Goal: Task Accomplishment & Management: Use online tool/utility

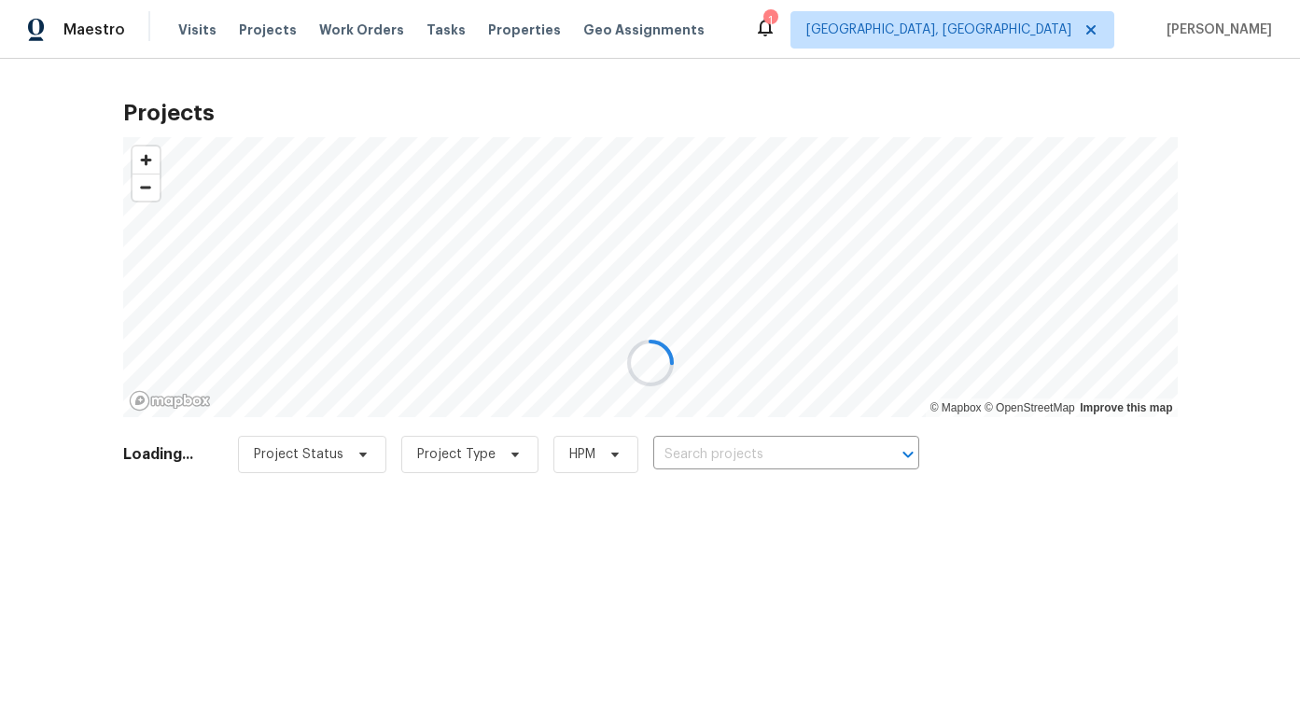
click at [1036, 42] on div at bounding box center [650, 363] width 1300 height 726
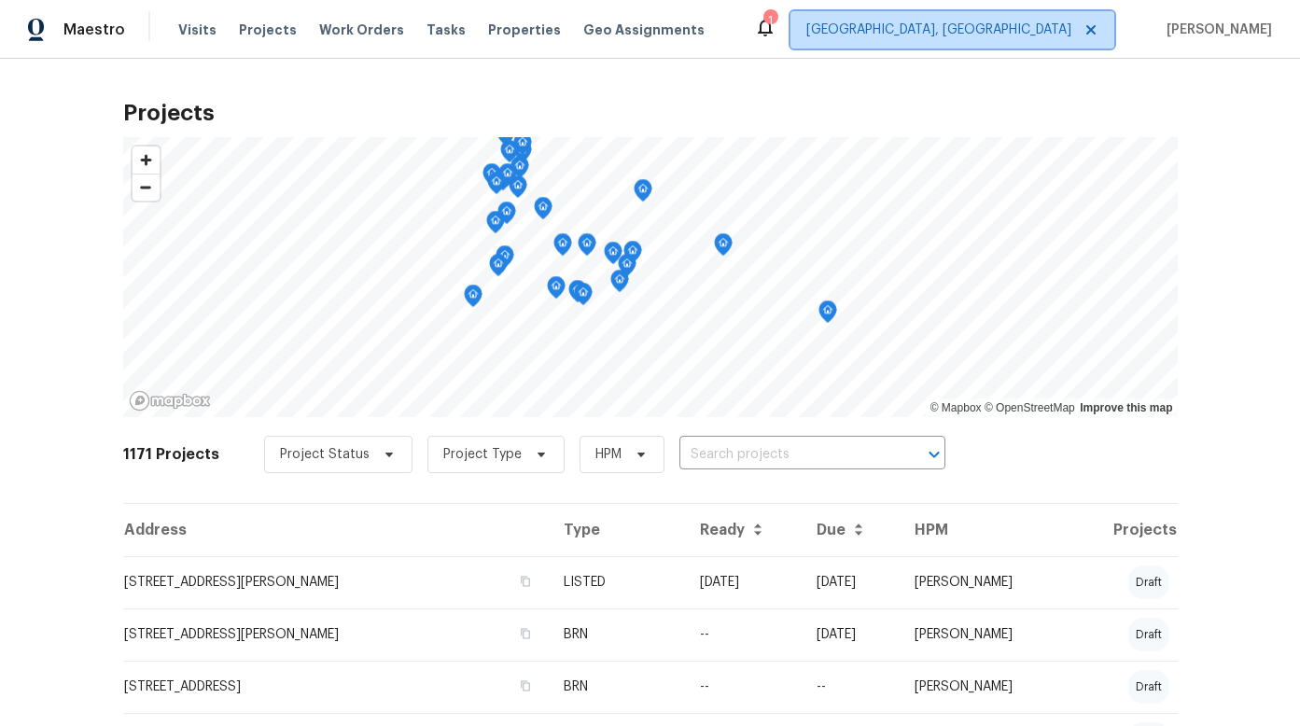
click at [1037, 29] on span "[GEOGRAPHIC_DATA], [GEOGRAPHIC_DATA]" at bounding box center [938, 30] width 265 height 19
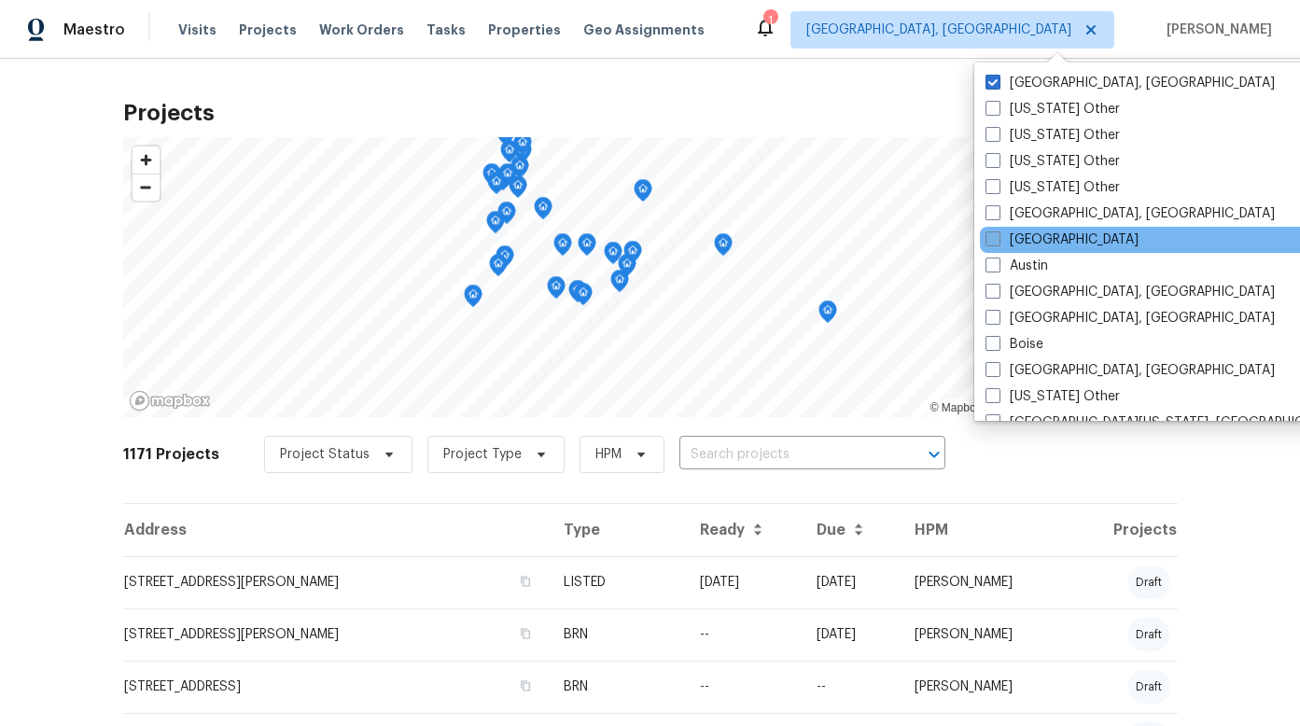
click at [994, 237] on span at bounding box center [992, 238] width 15 height 15
click at [994, 237] on input "[GEOGRAPHIC_DATA]" at bounding box center [991, 236] width 12 height 12
checkbox input "true"
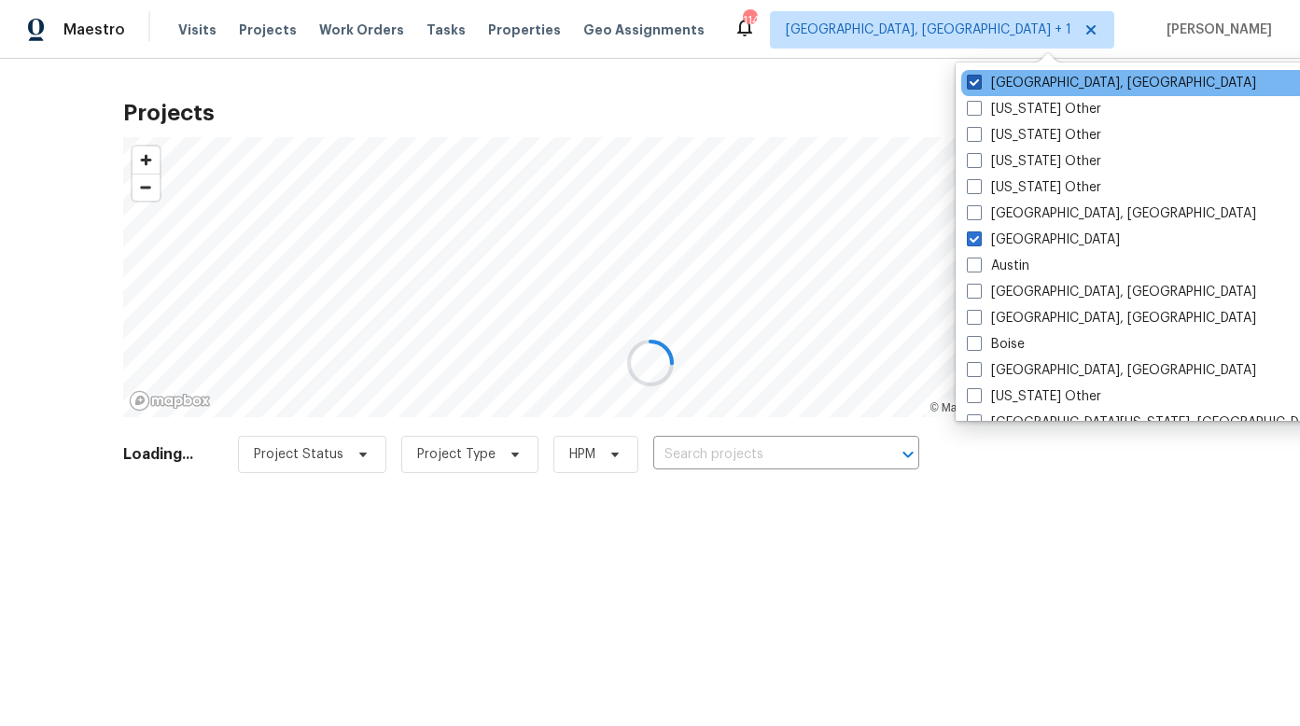
click at [979, 81] on span at bounding box center [974, 82] width 15 height 15
click at [979, 81] on input "[GEOGRAPHIC_DATA], [GEOGRAPHIC_DATA]" at bounding box center [973, 80] width 12 height 12
checkbox input "false"
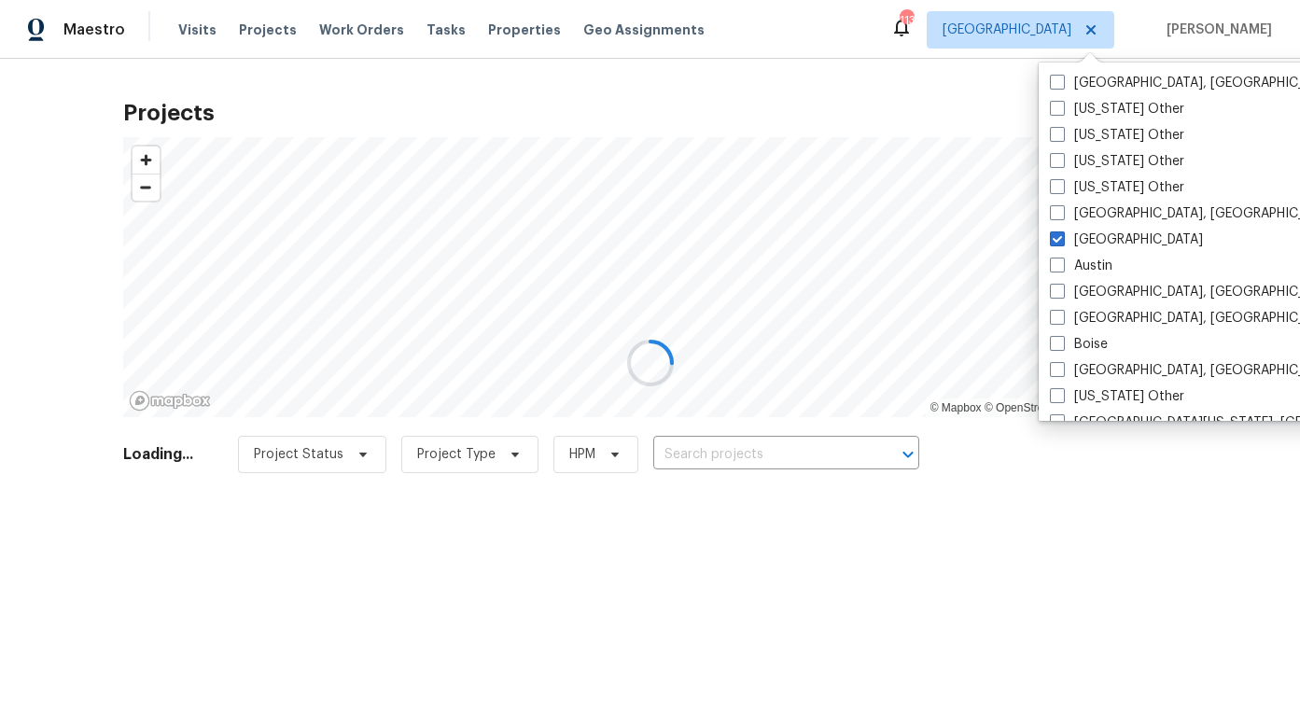
click at [259, 29] on div at bounding box center [650, 363] width 1300 height 726
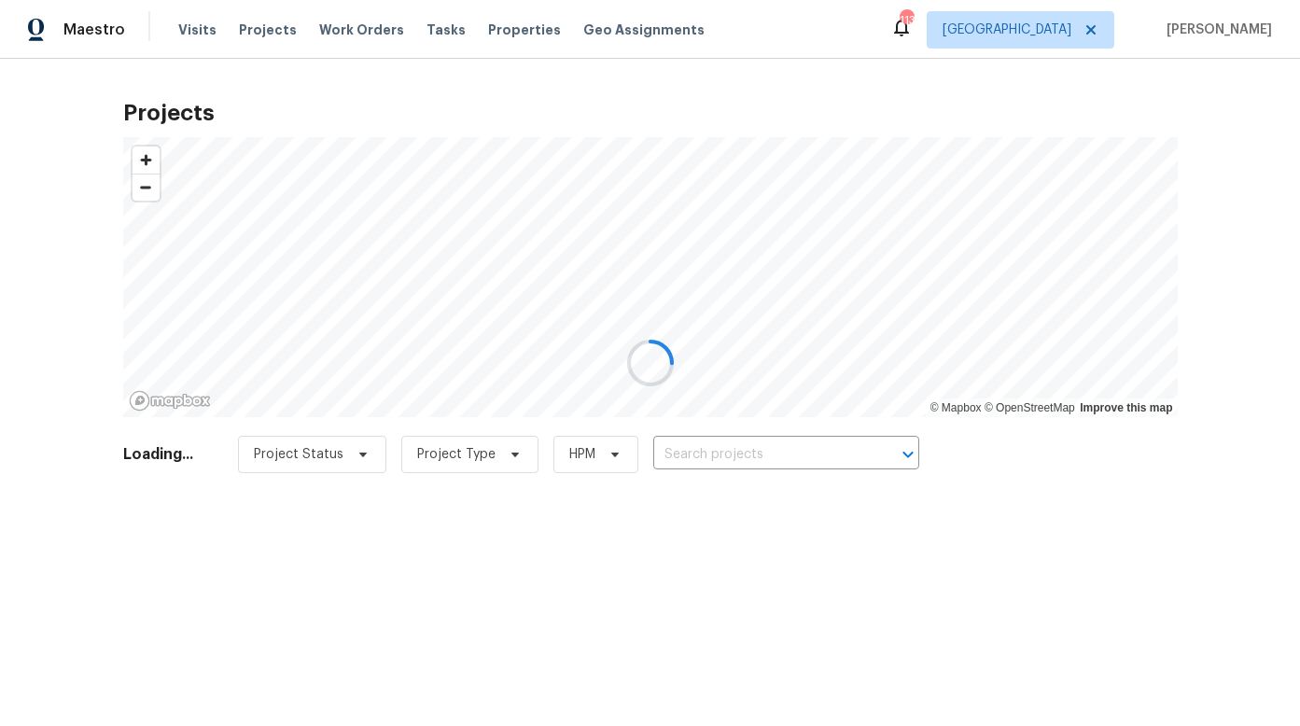
click at [263, 28] on div at bounding box center [650, 363] width 1300 height 726
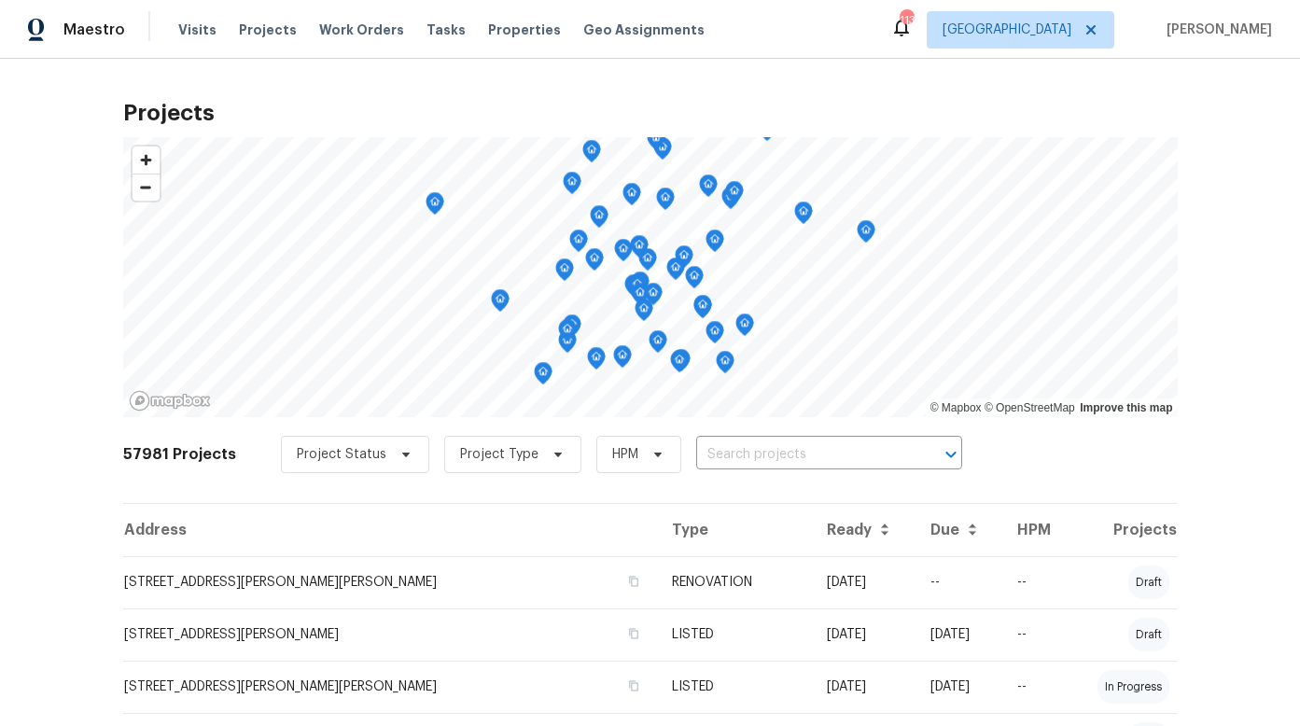
click at [263, 28] on span "Projects" at bounding box center [268, 30] width 58 height 19
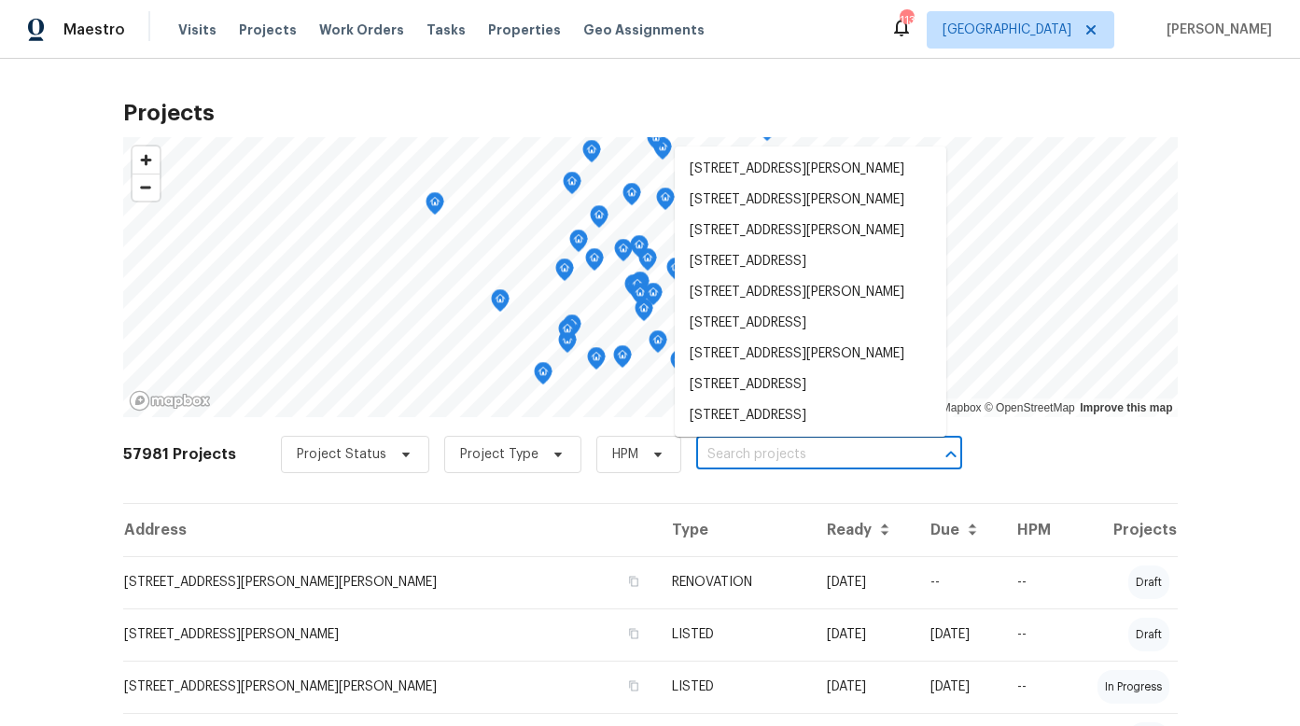
click at [792, 455] on input "text" at bounding box center [803, 454] width 214 height 29
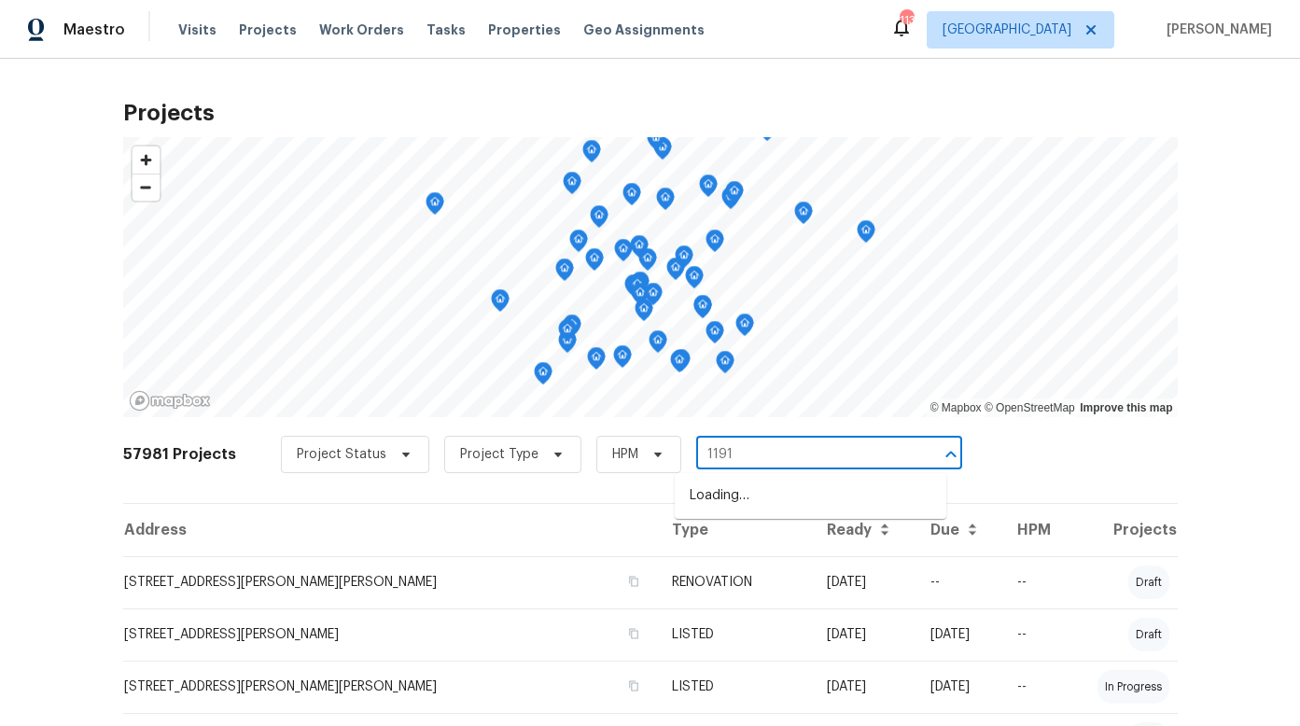
type input "11915"
click at [781, 493] on li "[STREET_ADDRESS]" at bounding box center [811, 495] width 272 height 31
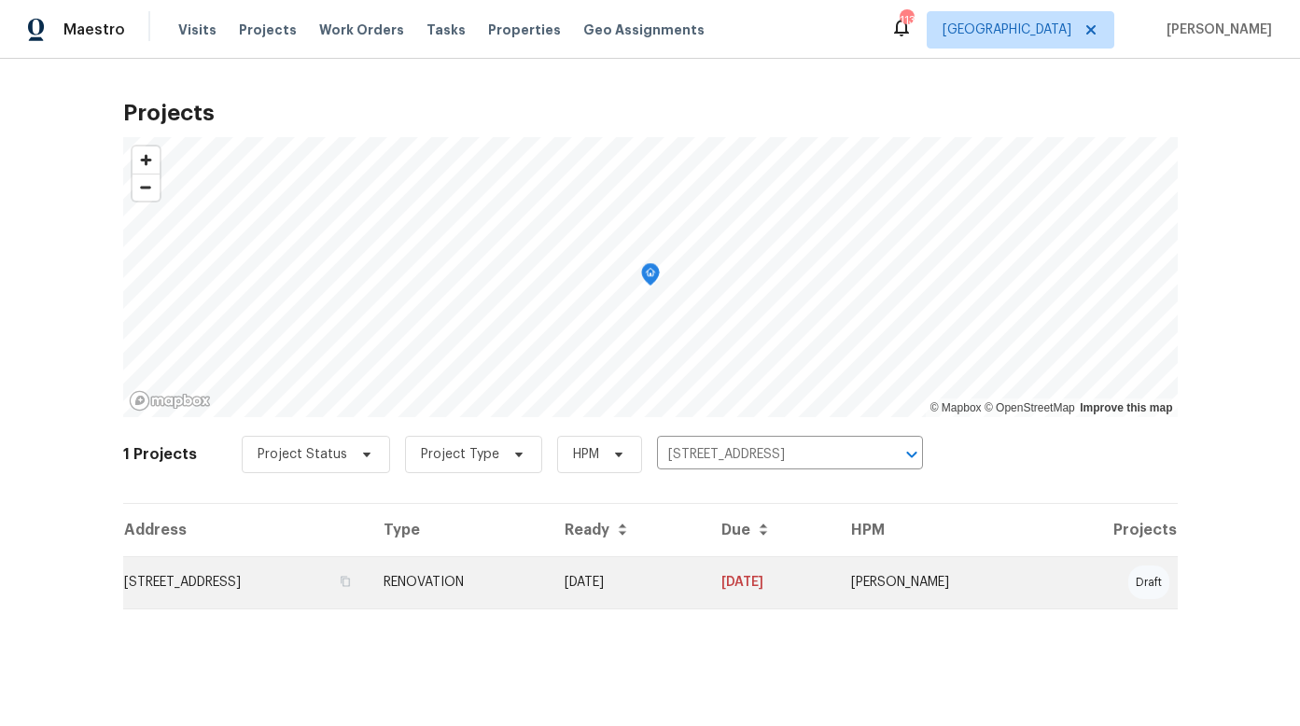
click at [309, 578] on td "[STREET_ADDRESS]" at bounding box center [245, 582] width 245 height 52
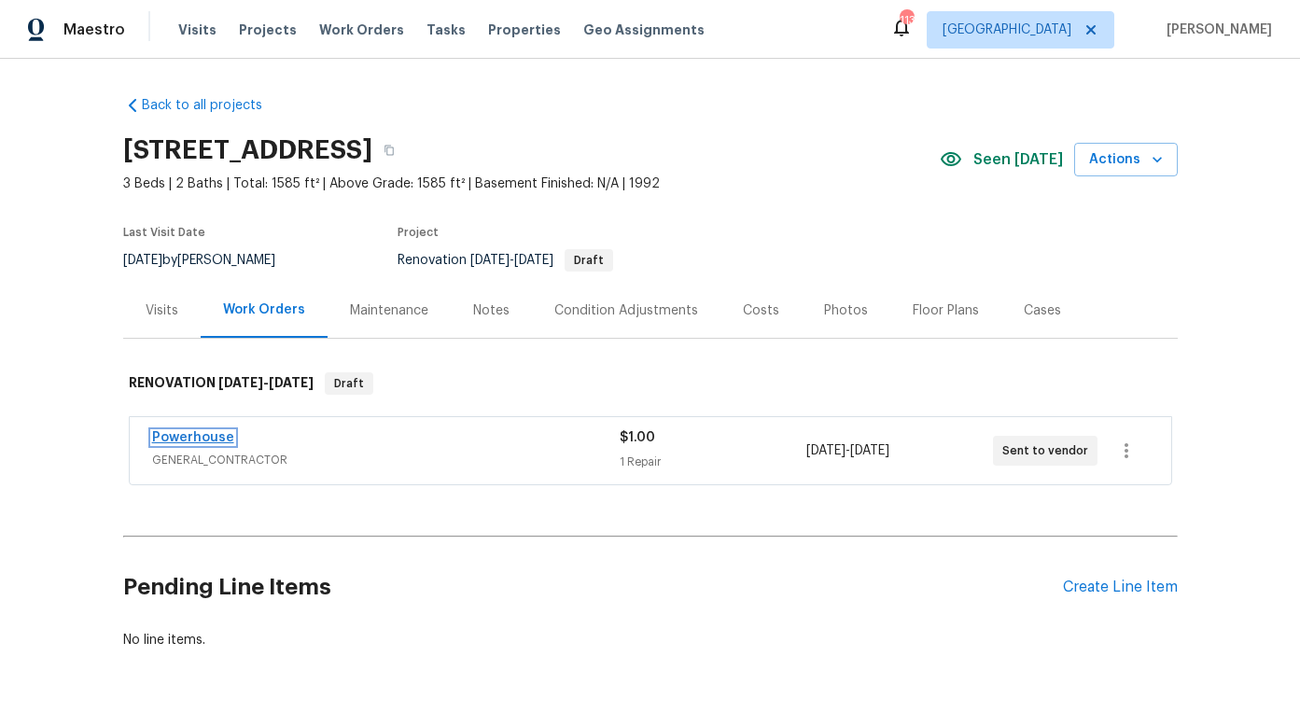
click at [211, 431] on link "Powerhouse" at bounding box center [193, 437] width 82 height 13
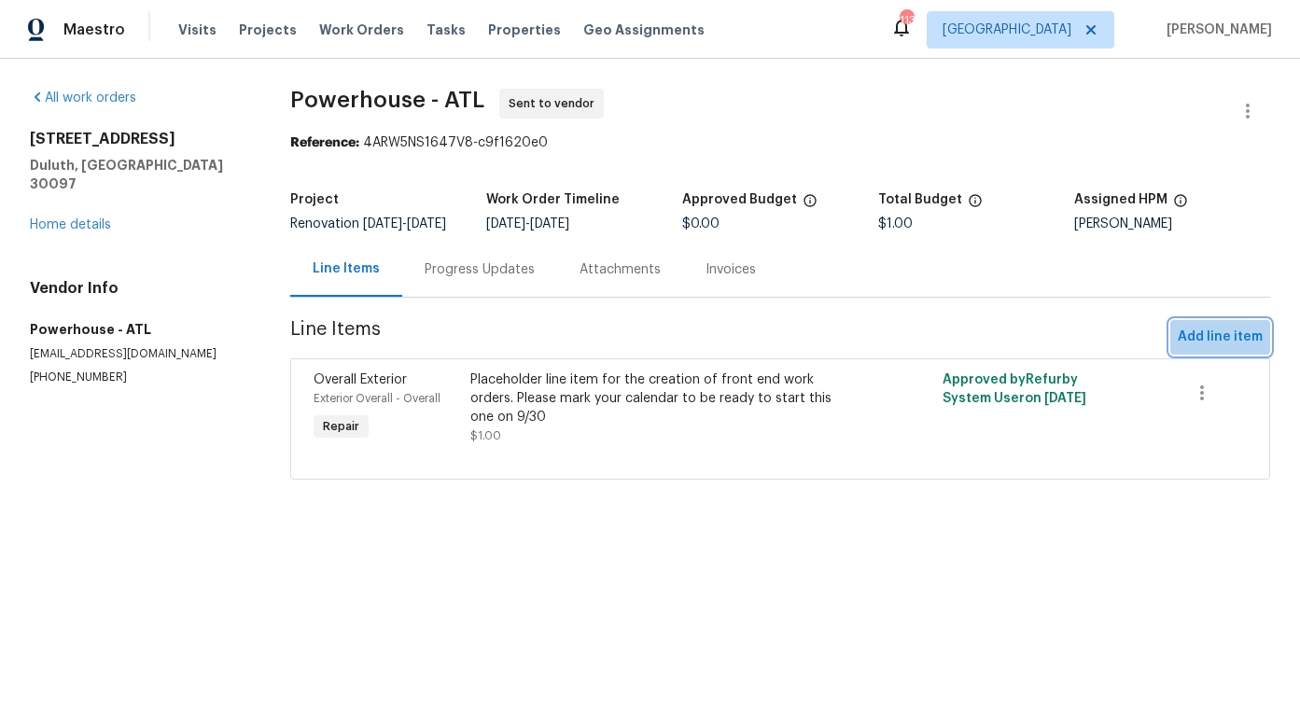
click at [1208, 349] on span "Add line item" at bounding box center [1219, 337] width 85 height 23
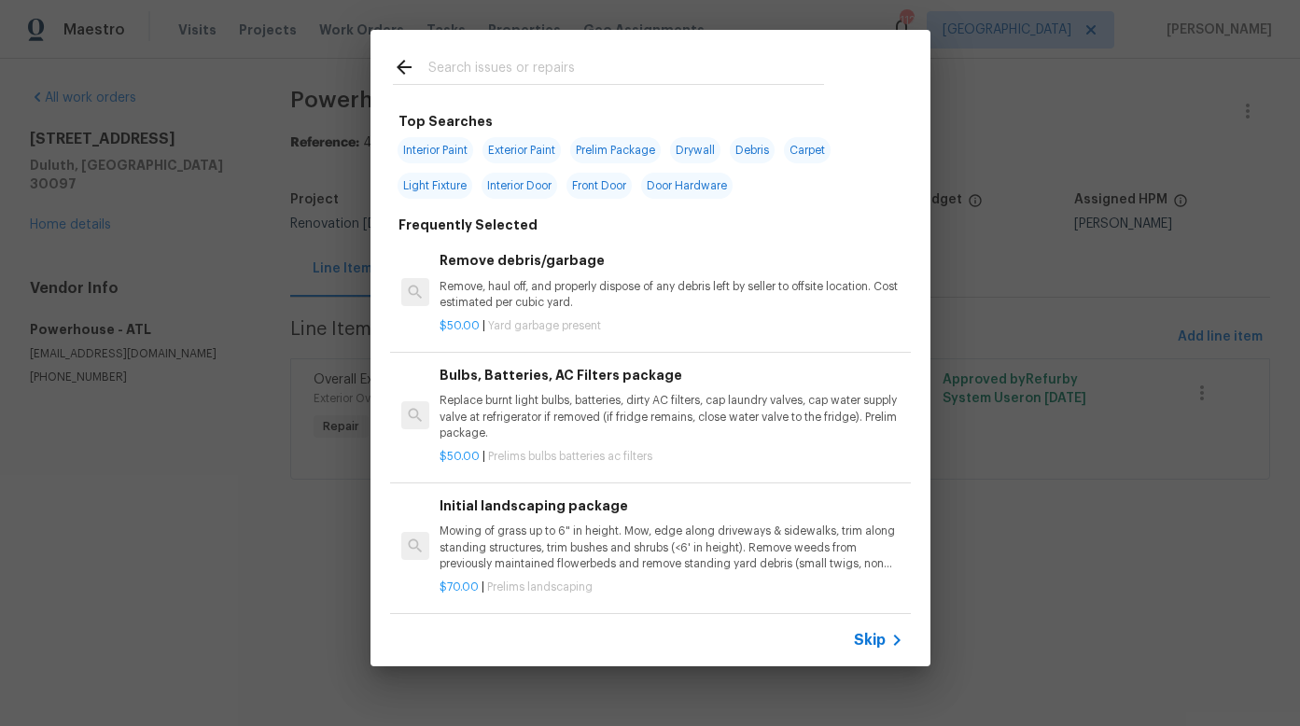
click at [514, 63] on input "text" at bounding box center [626, 70] width 396 height 28
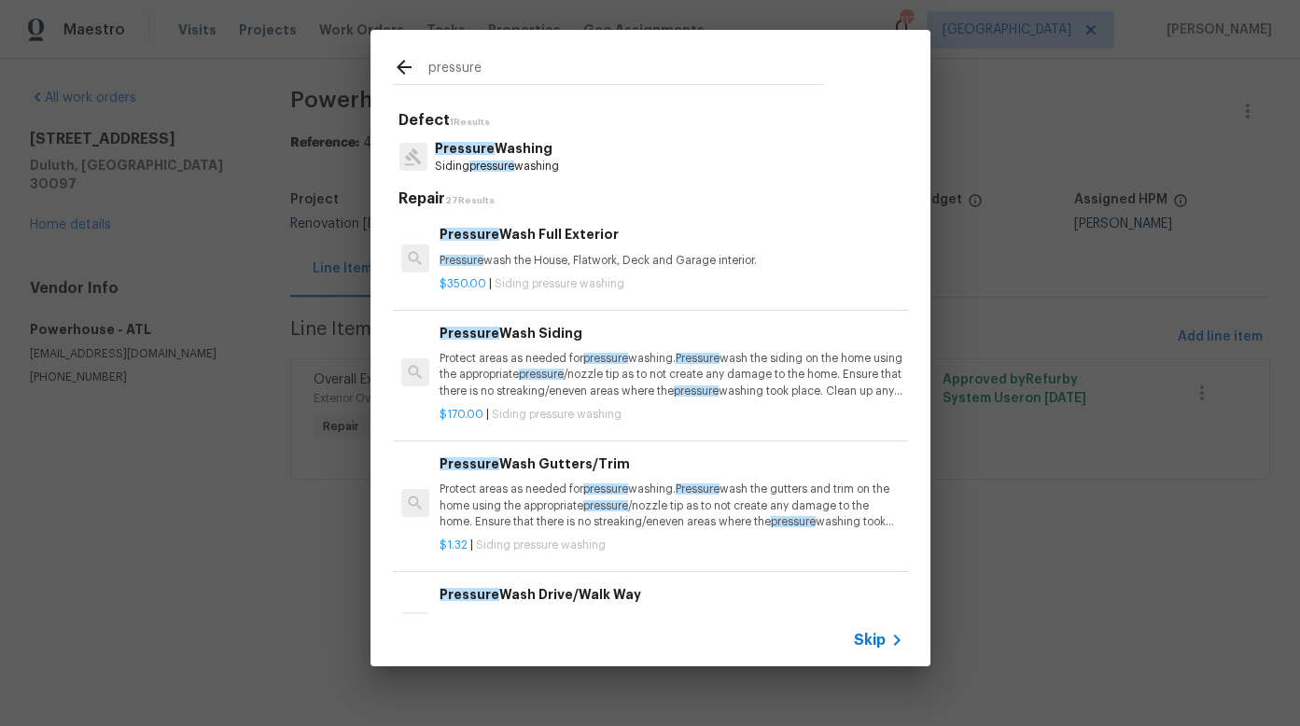
type input "pressure"
click at [533, 248] on div "Pressure Wash Full Exterior Pressure wash the House, Flatwork, Deck and Garage …" at bounding box center [670, 246] width 463 height 45
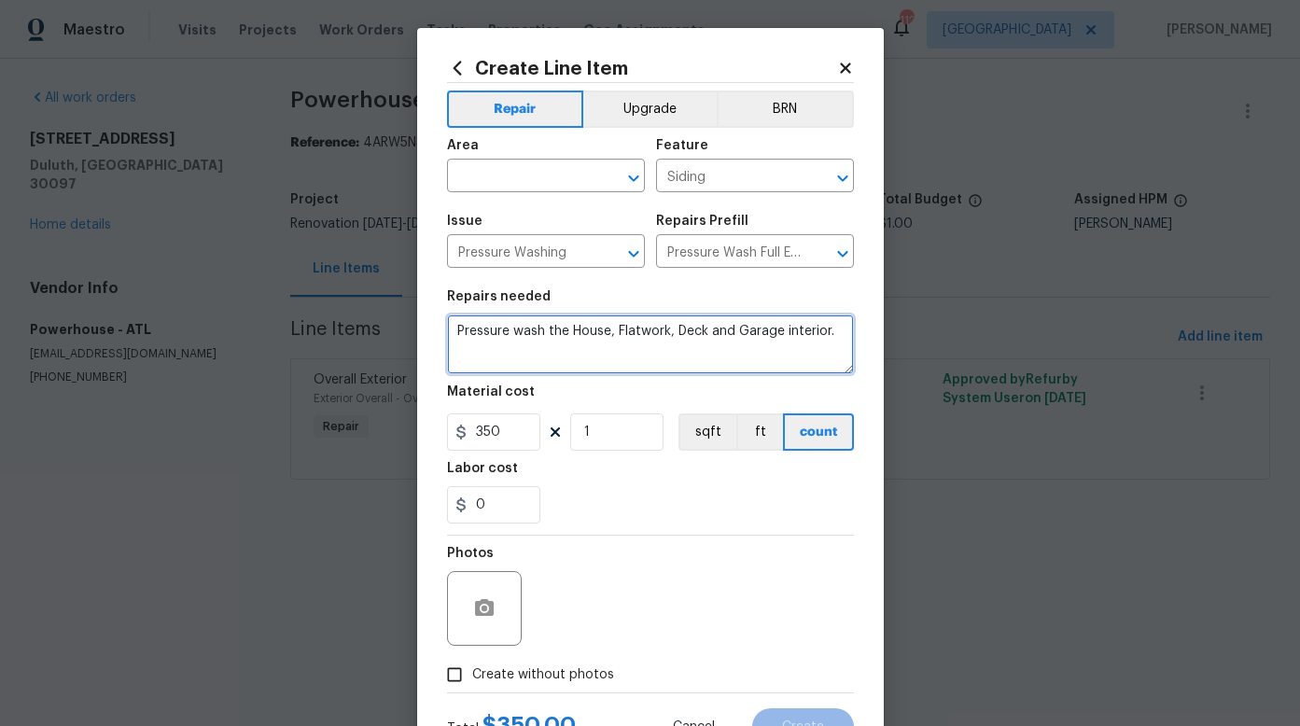
click at [828, 333] on textarea "Pressure wash the House, Flatwork, Deck and Garage interior." at bounding box center [650, 344] width 407 height 60
drag, startPoint x: 478, startPoint y: 340, endPoint x: 475, endPoint y: 351, distance: 11.5
click at [478, 341] on textarea "Pressure wash the House, Flatwork, Deck and Garage interior. GaraGE FLOOR WILL …" at bounding box center [650, 344] width 407 height 60
click at [745, 348] on textarea "Pressure wash the House, Flatwork, Deck and Garage interior. GARAGE FLOOR WILL …" at bounding box center [650, 344] width 407 height 60
type textarea "Pressure wash the House, Flatwork, Deck and Garage interior. GARAGE FLOOR WILL …"
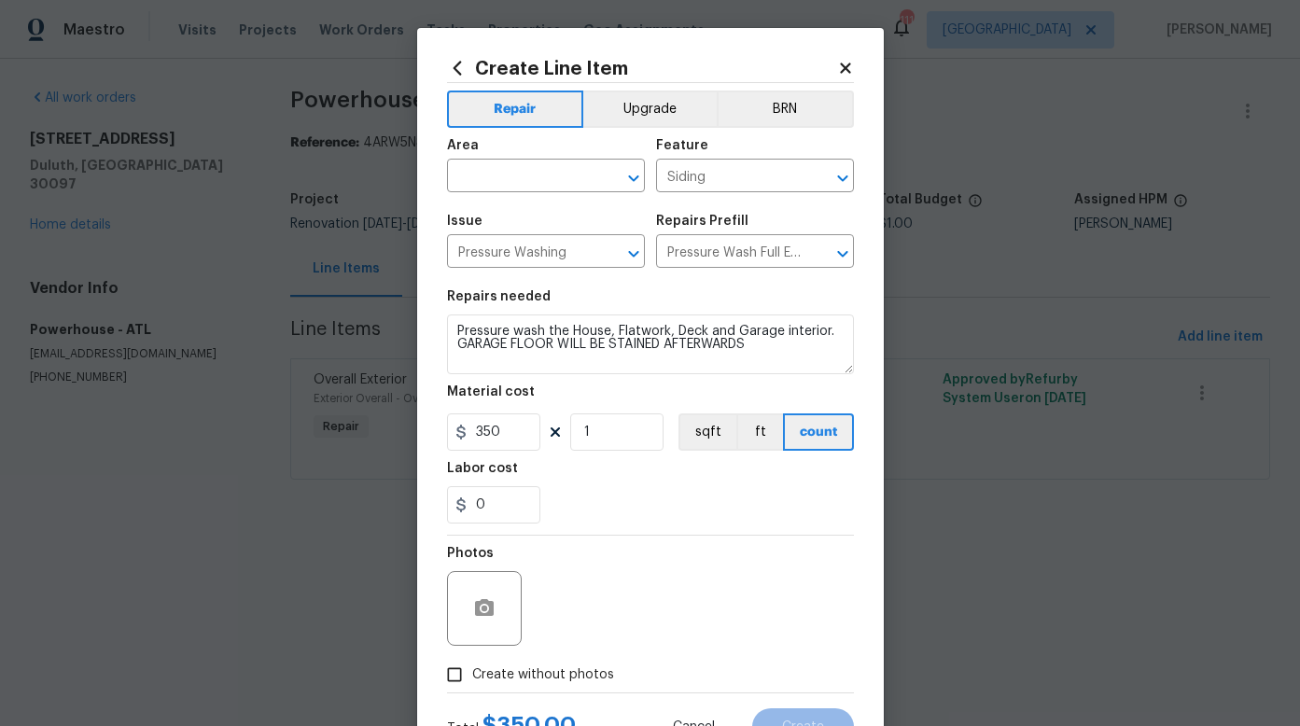
drag, startPoint x: 668, startPoint y: 471, endPoint x: 663, endPoint y: 490, distance: 19.2
click at [668, 471] on div "Labor cost" at bounding box center [650, 474] width 407 height 24
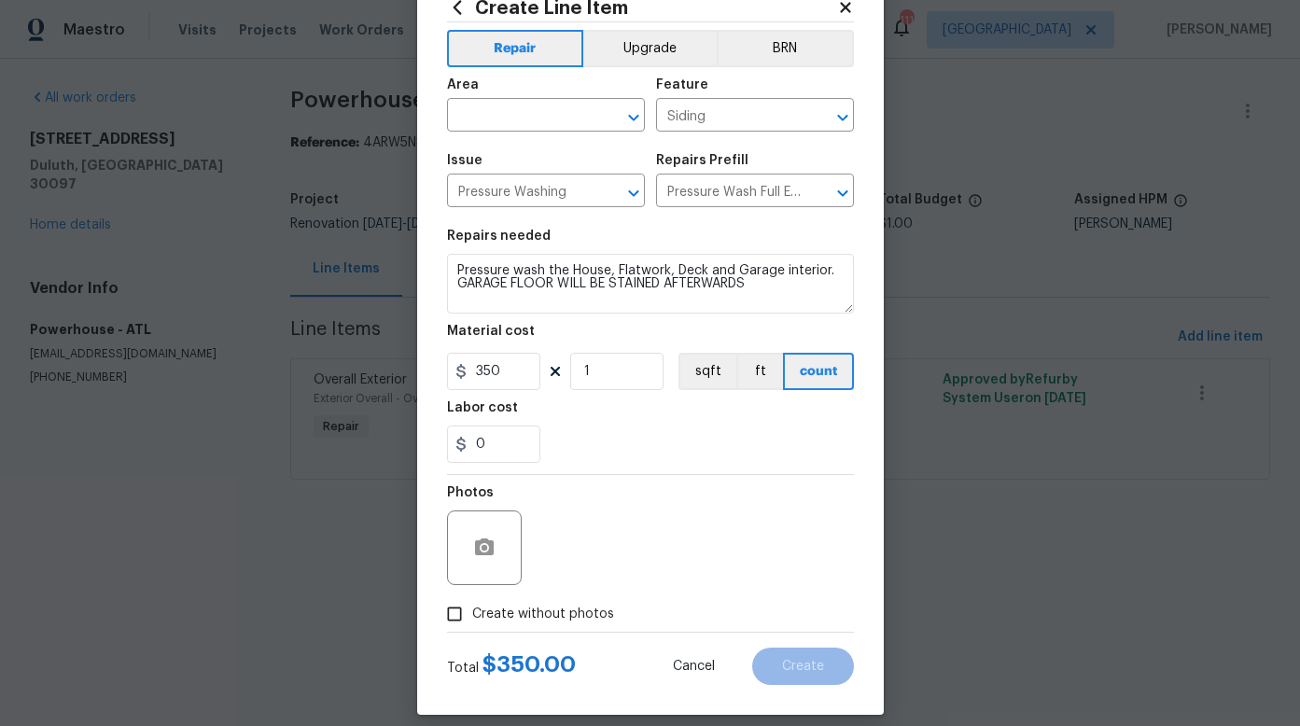
scroll to position [77, 0]
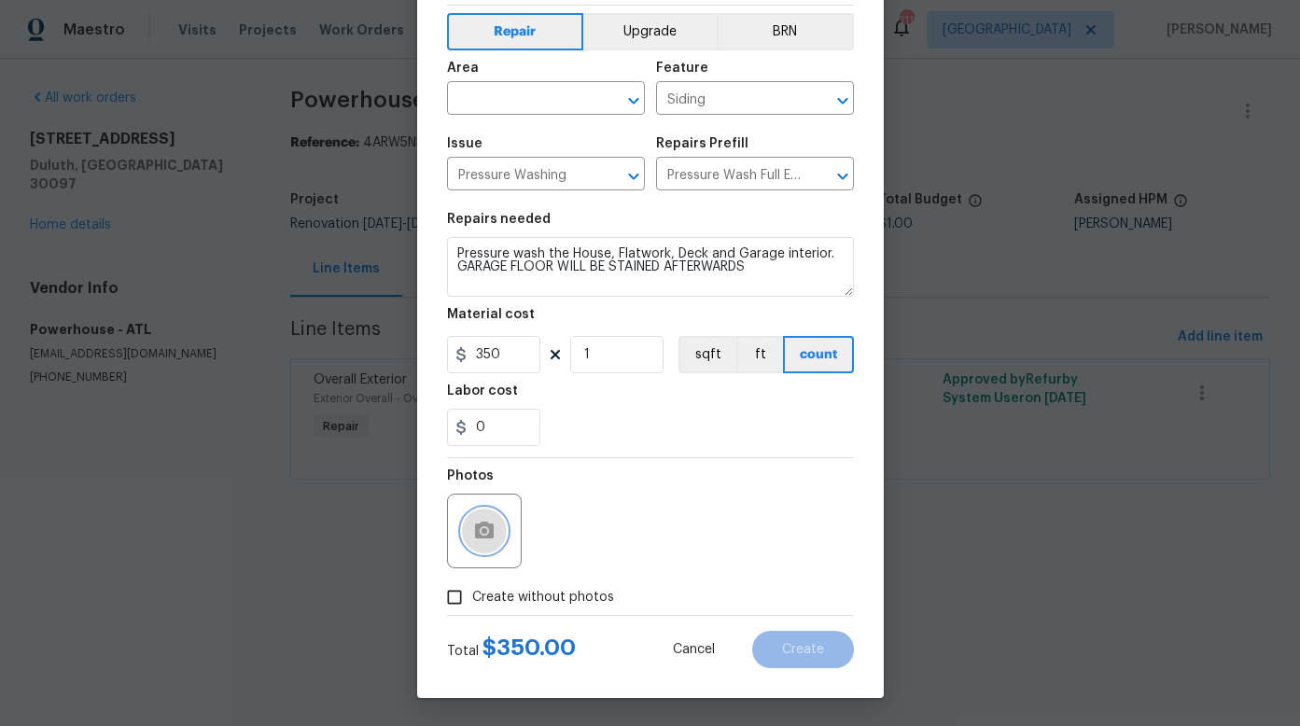
click at [480, 535] on icon "button" at bounding box center [484, 530] width 19 height 17
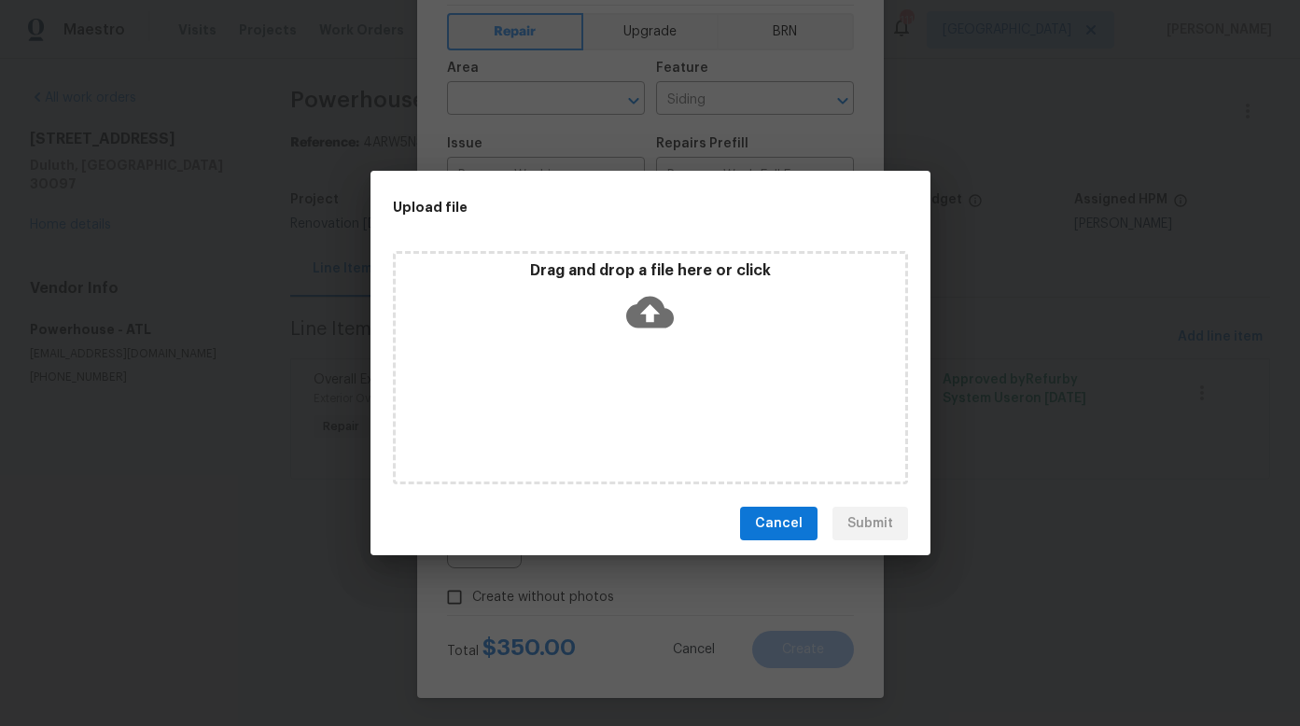
click at [651, 318] on icon at bounding box center [650, 312] width 48 height 48
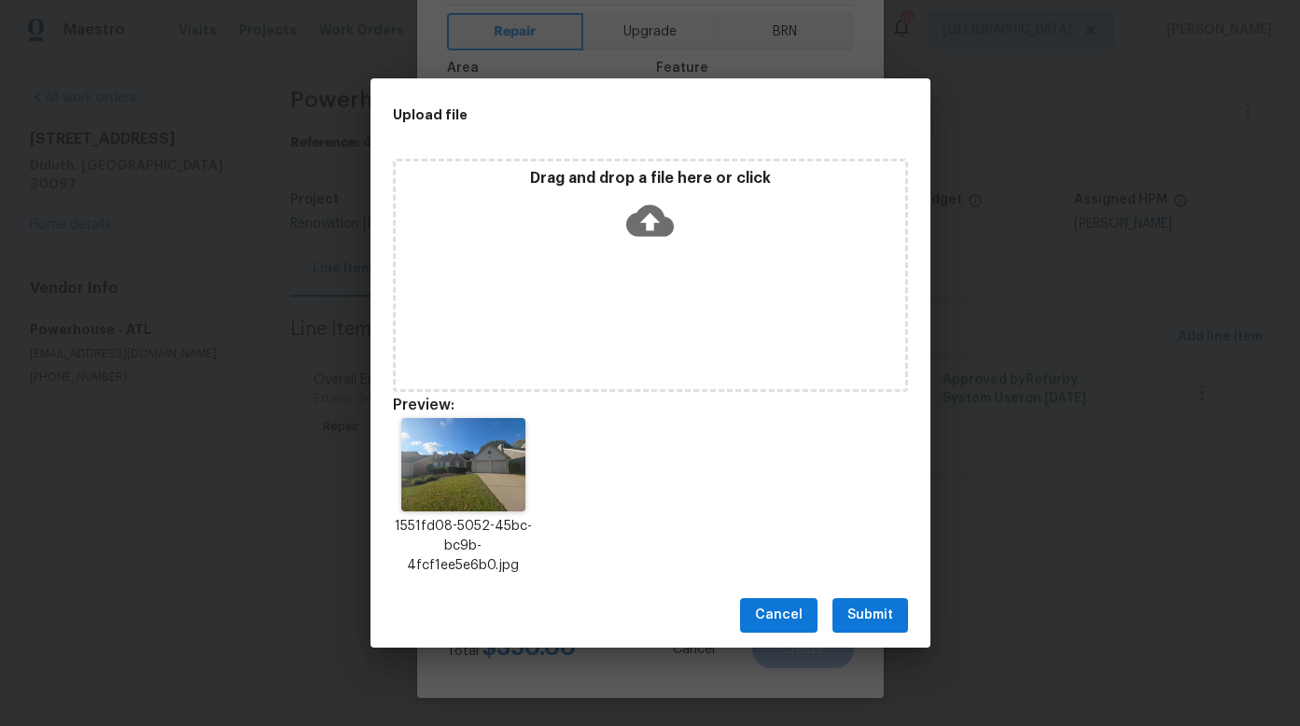
click at [639, 217] on icon at bounding box center [650, 221] width 48 height 48
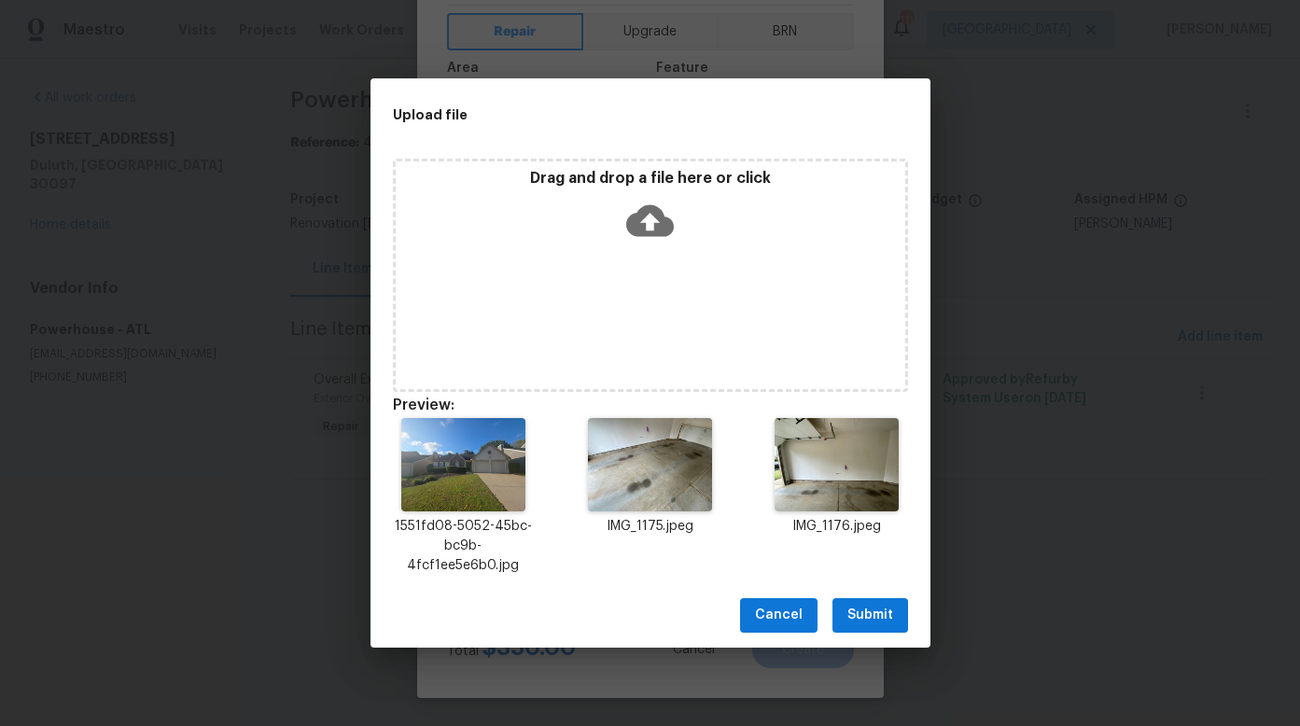
click at [868, 617] on span "Submit" at bounding box center [870, 615] width 46 height 23
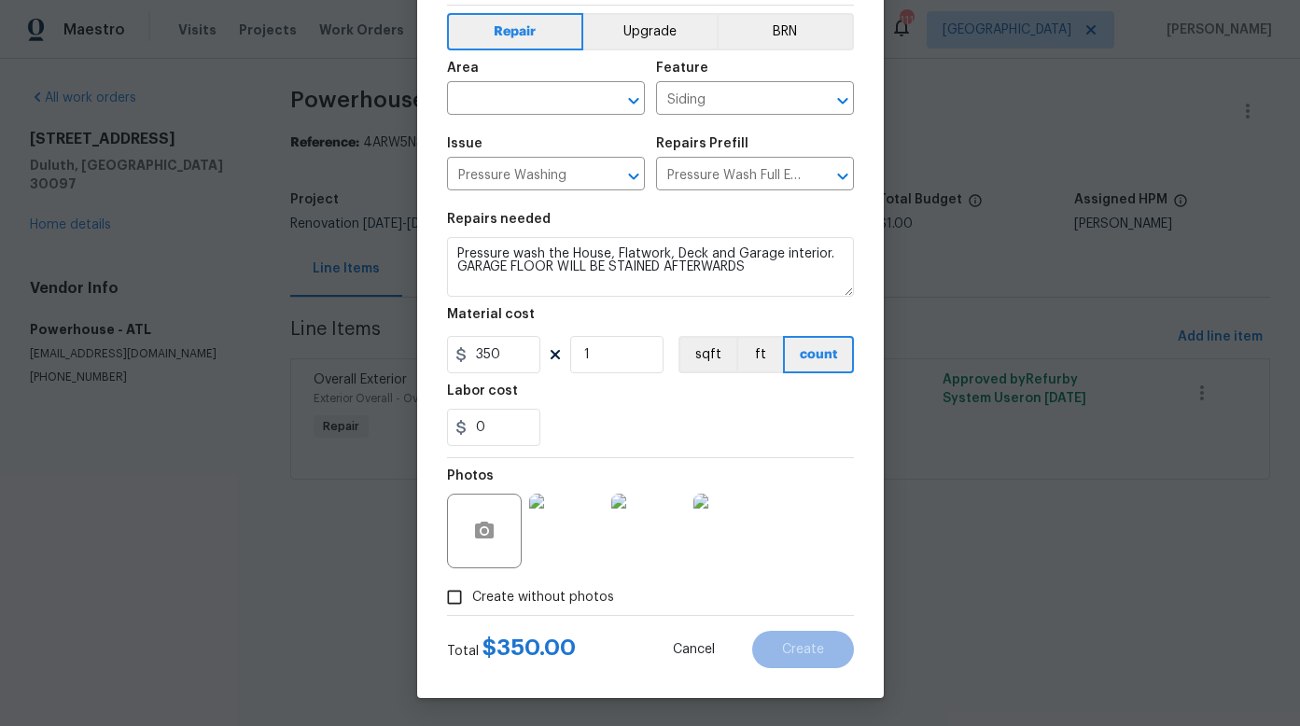
click at [697, 427] on div "0" at bounding box center [650, 427] width 407 height 37
click at [606, 435] on div "0" at bounding box center [650, 427] width 407 height 37
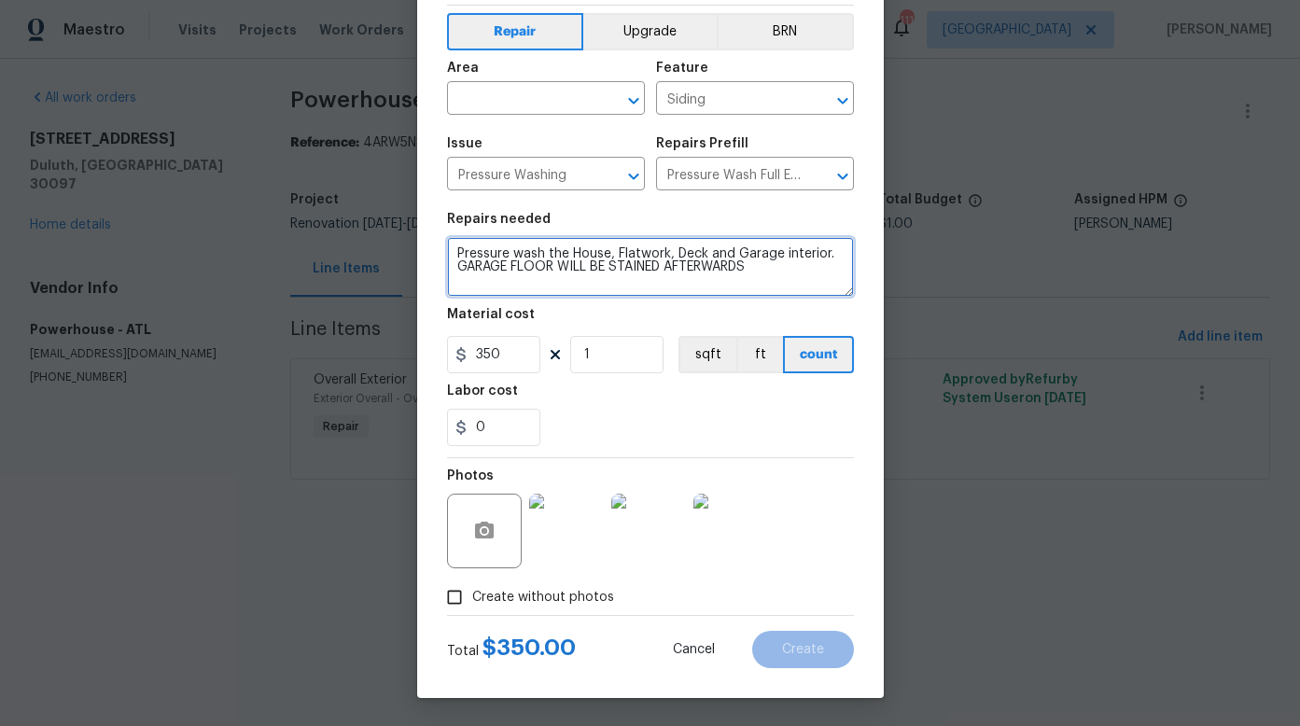
click at [664, 279] on textarea "Pressure wash the House, Flatwork, Deck and Garage interior. GARAGE FLOOR WILL …" at bounding box center [650, 267] width 407 height 60
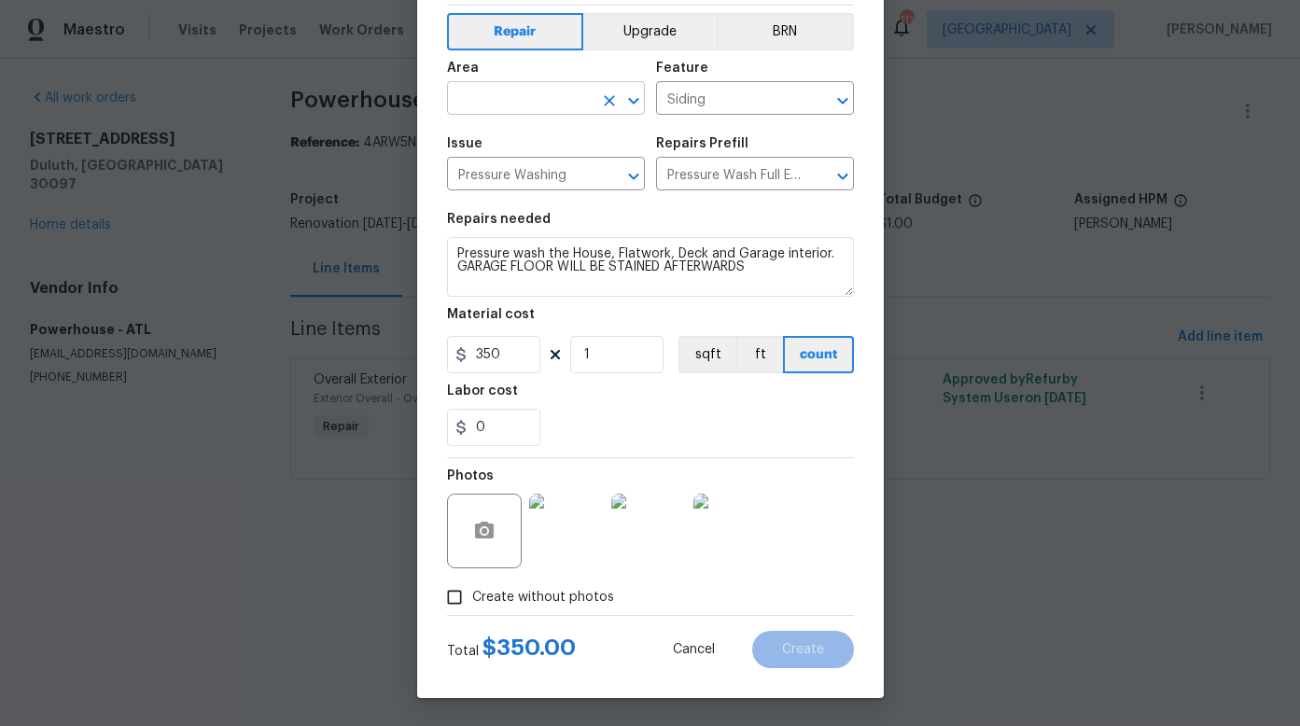
click at [576, 95] on input "text" at bounding box center [520, 100] width 146 height 29
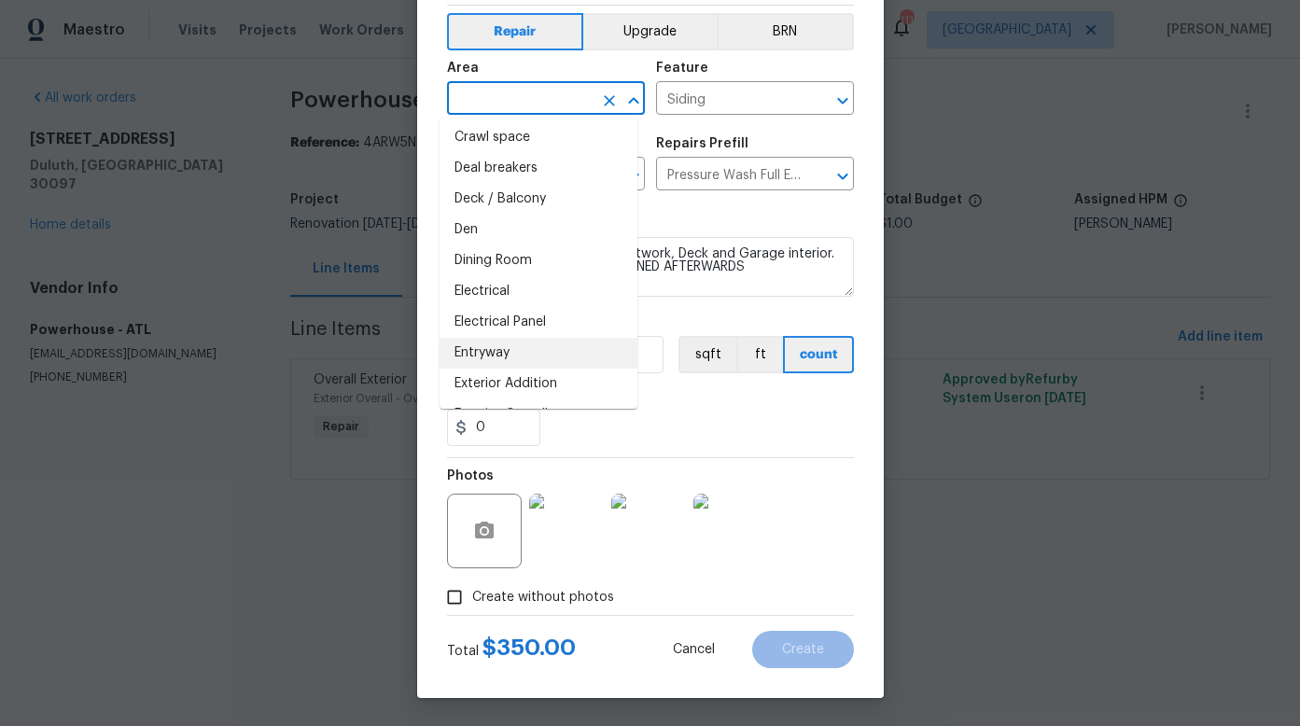
scroll to position [280, 0]
click at [493, 353] on li "Exterior Overall" at bounding box center [538, 354] width 198 height 31
type input "Exterior Overall"
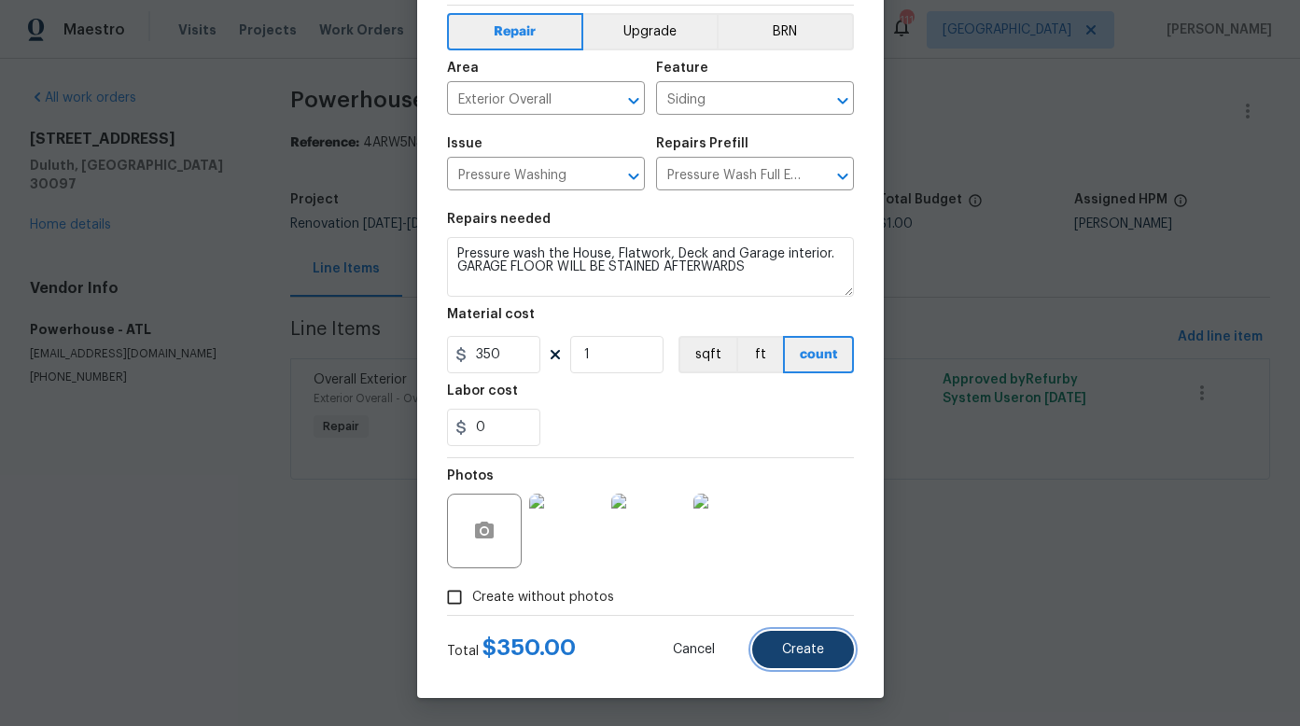
click at [787, 651] on span "Create" at bounding box center [803, 650] width 42 height 14
type input "0"
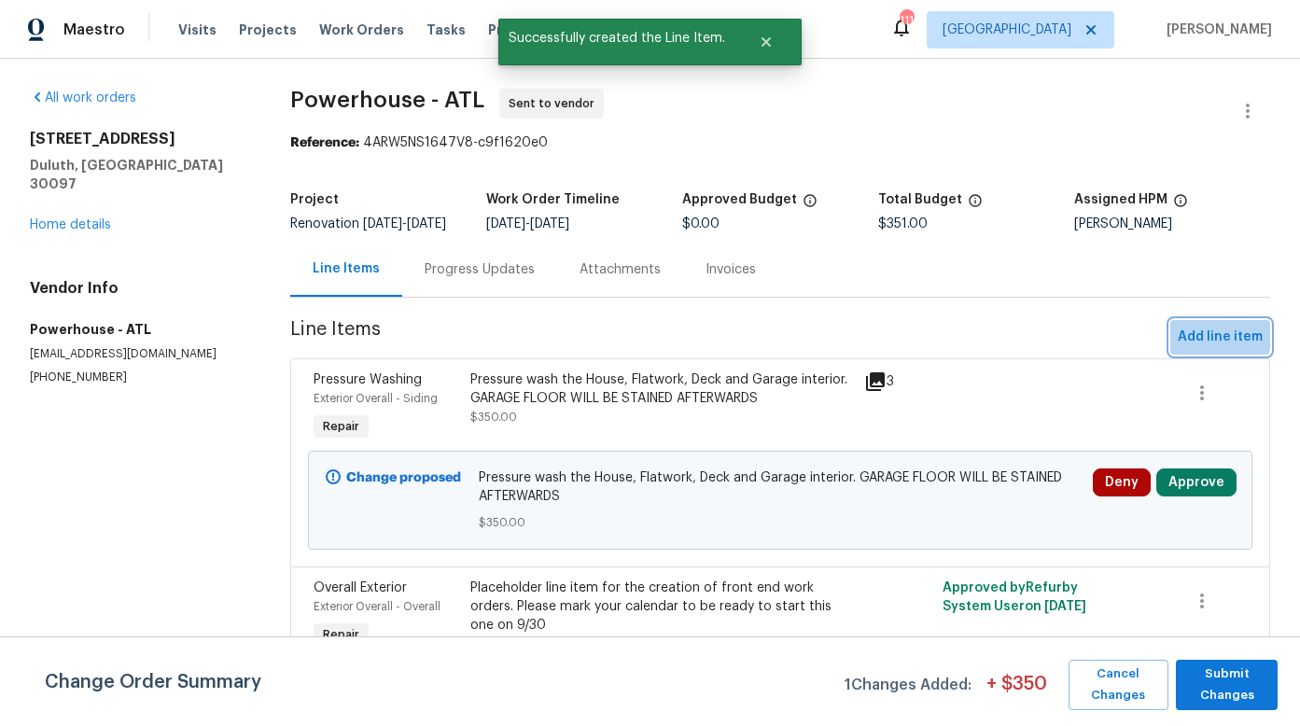
click at [1195, 348] on span "Add line item" at bounding box center [1219, 337] width 85 height 23
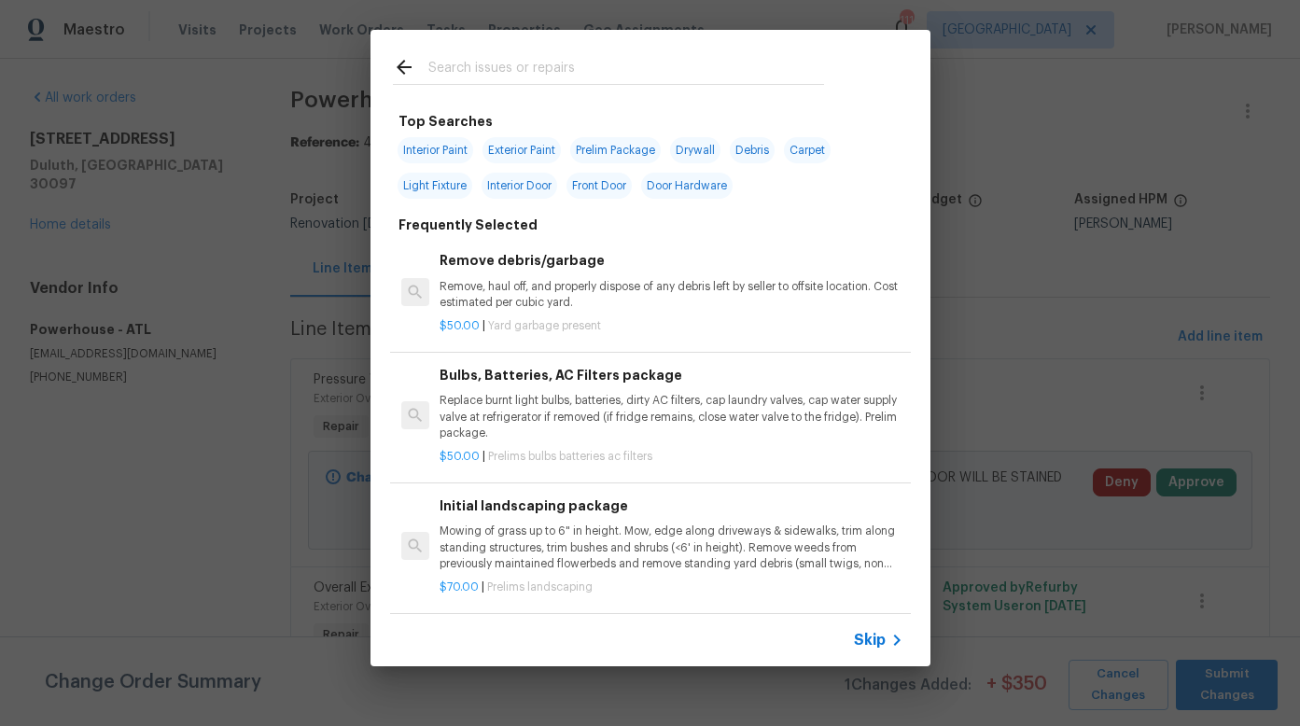
click at [453, 69] on input "text" at bounding box center [626, 70] width 396 height 28
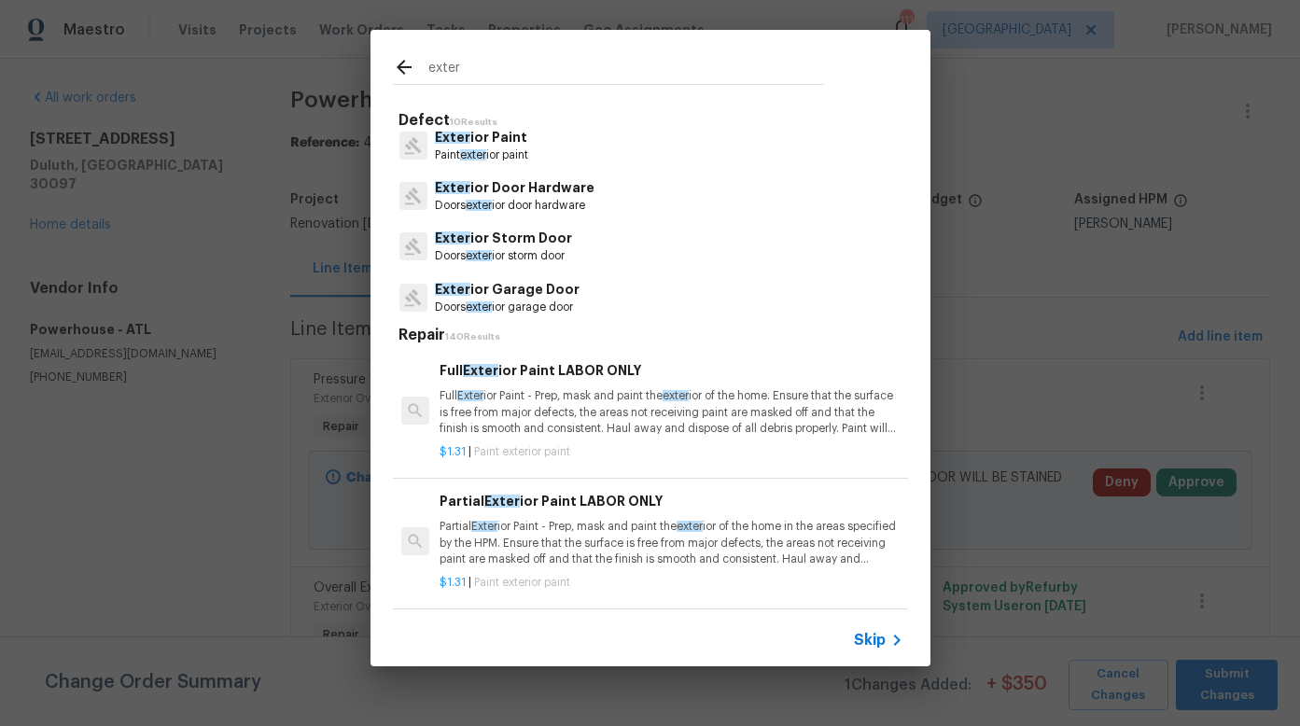
scroll to position [113, 0]
drag, startPoint x: 469, startPoint y: 71, endPoint x: 425, endPoint y: 66, distance: 45.0
click at [425, 66] on div "exter" at bounding box center [608, 70] width 431 height 28
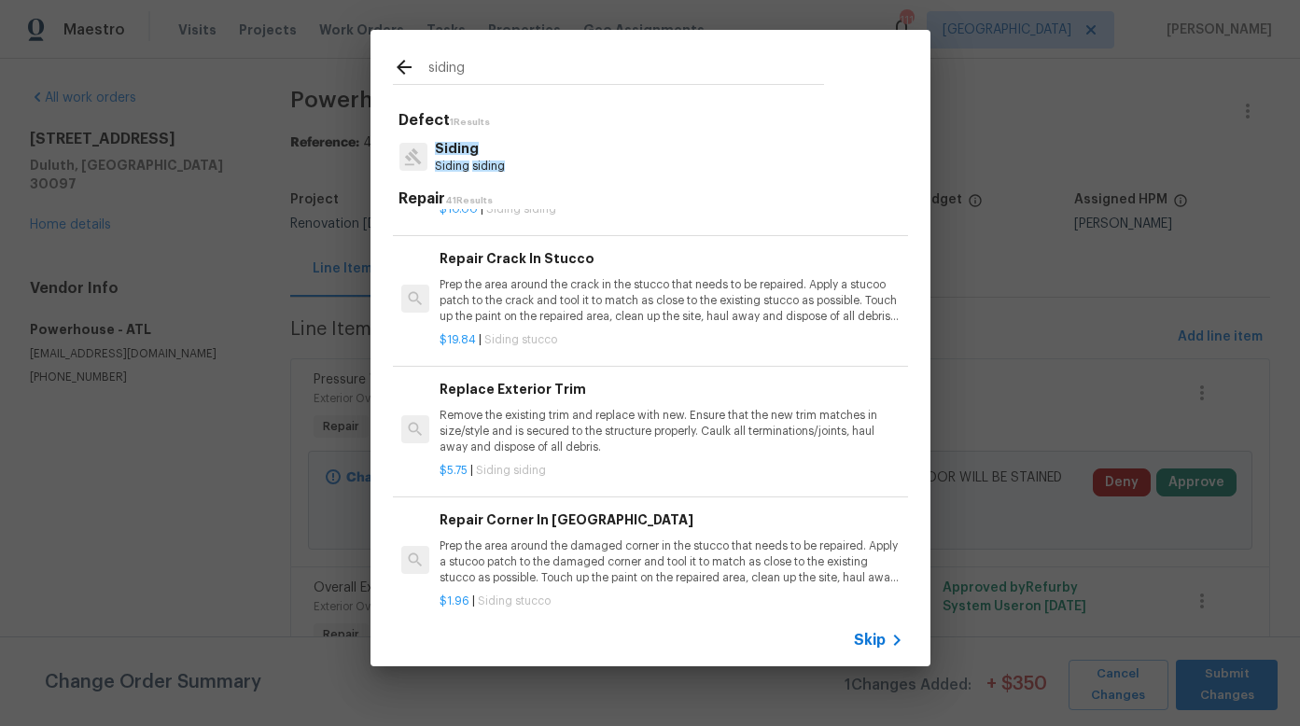
scroll to position [0, 0]
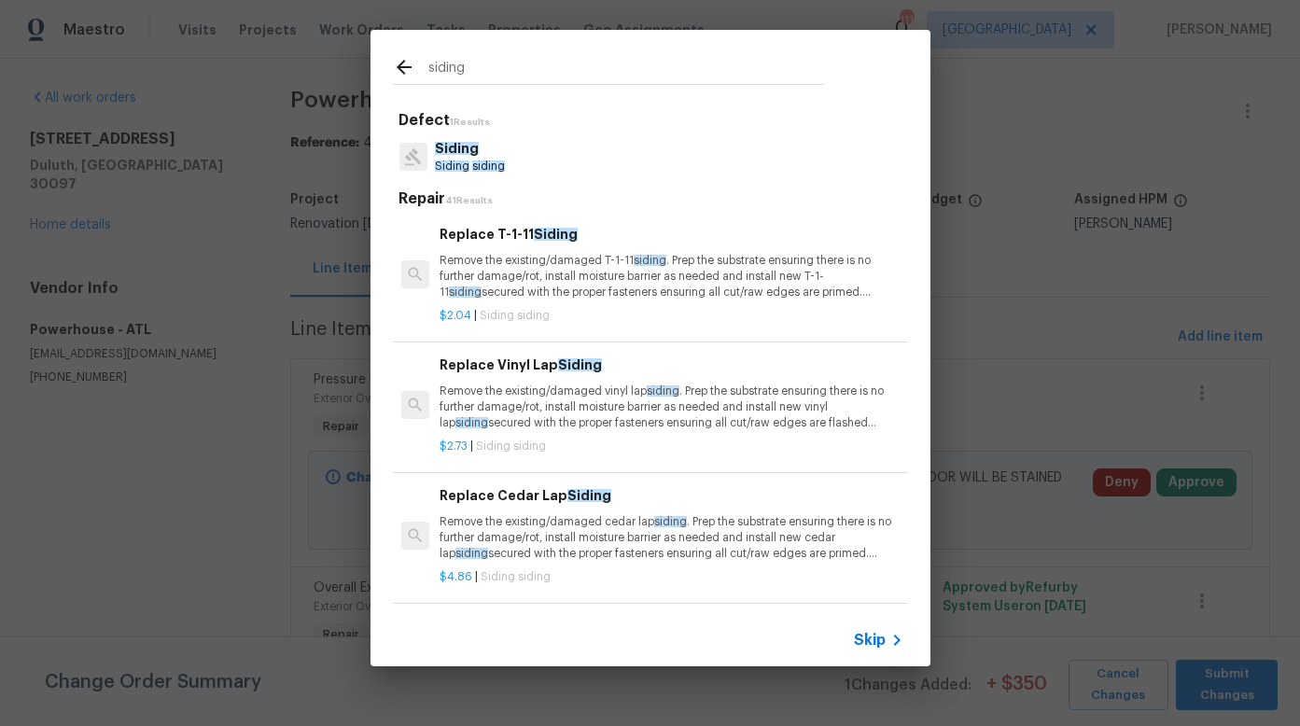
drag, startPoint x: 495, startPoint y: 63, endPoint x: 420, endPoint y: 65, distance: 75.6
click at [420, 65] on div "siding" at bounding box center [608, 70] width 431 height 28
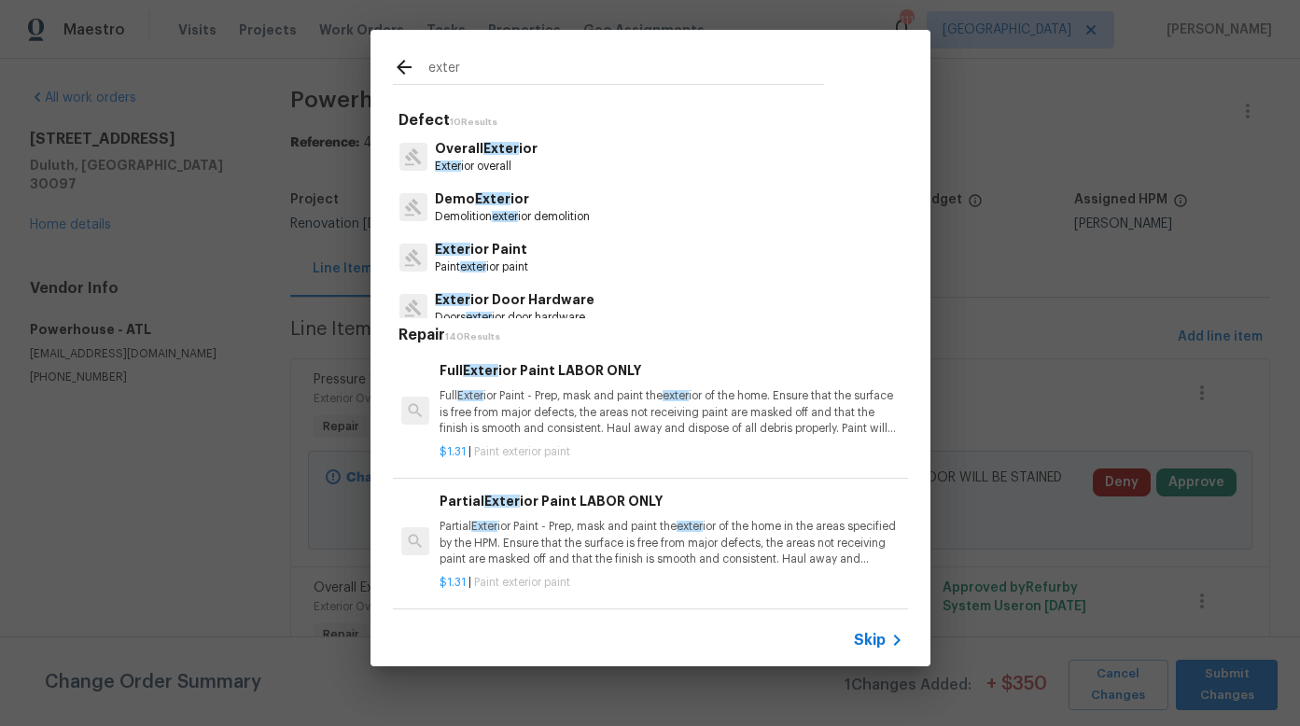
type input "exter"
click at [483, 150] on span "Exter" at bounding box center [500, 148] width 35 height 13
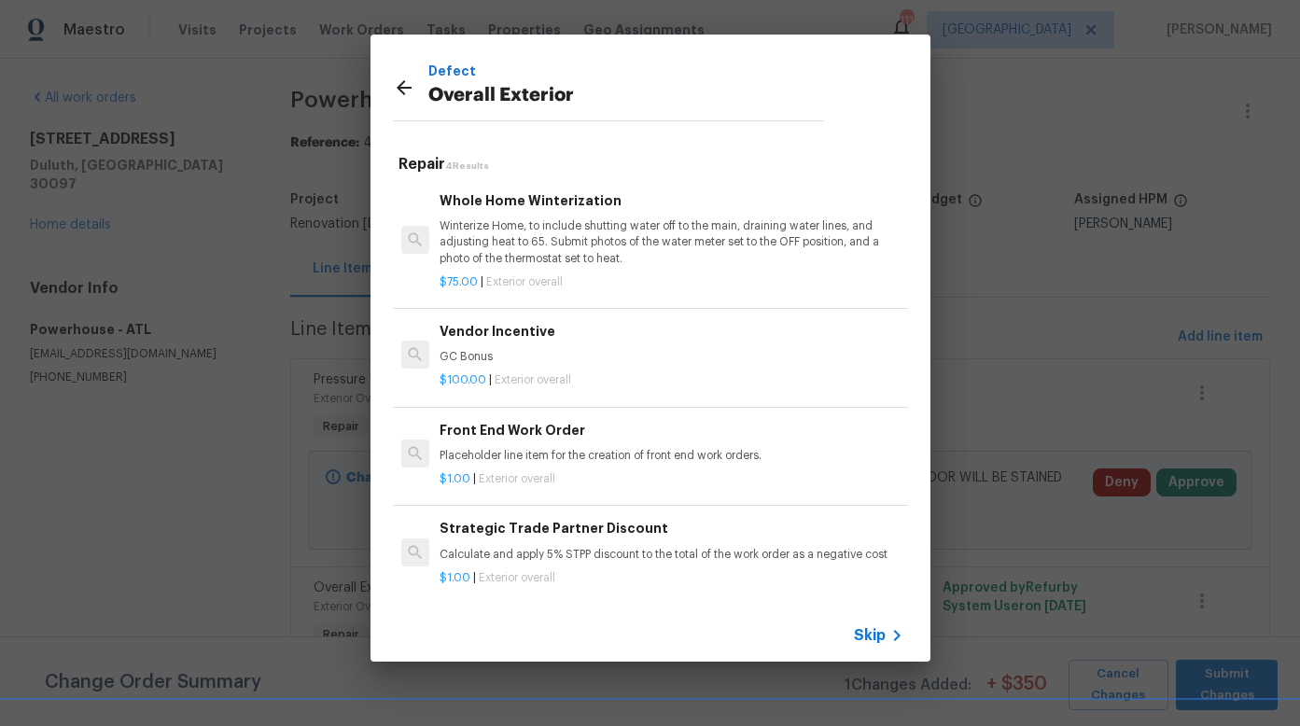
click at [405, 87] on icon at bounding box center [404, 87] width 15 height 15
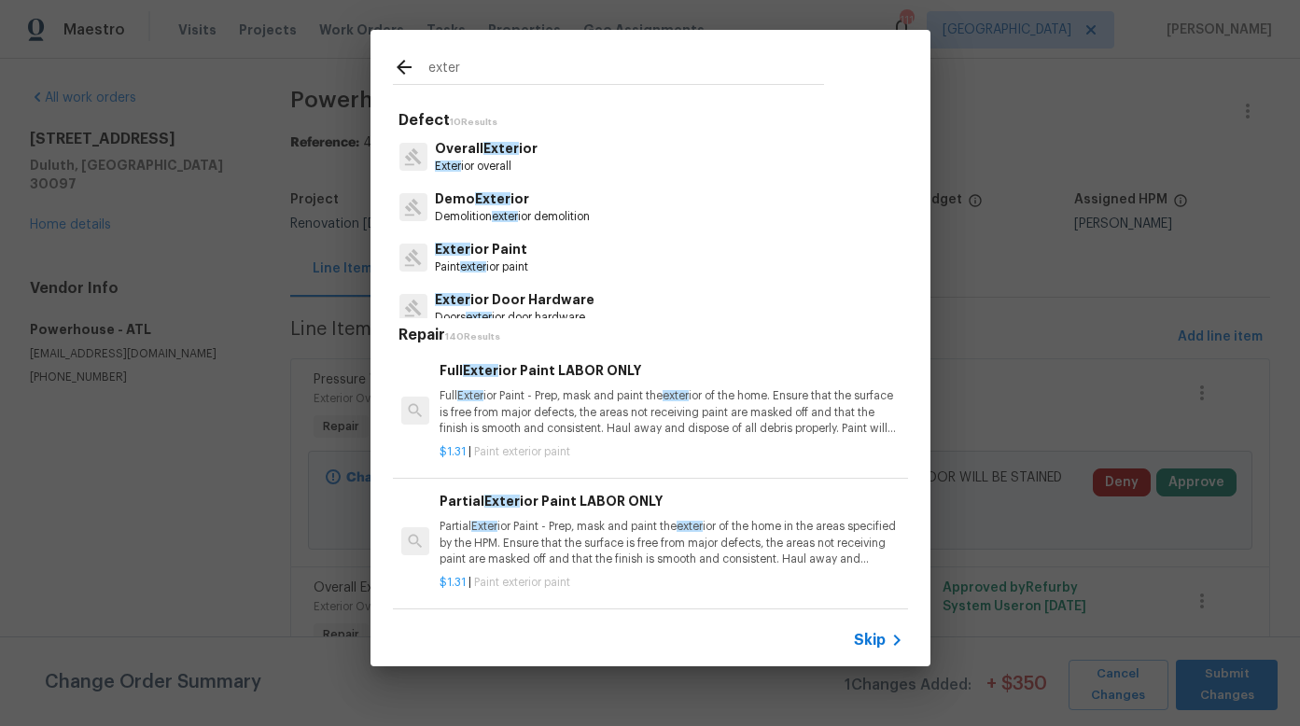
click at [477, 77] on input "exter" at bounding box center [626, 70] width 396 height 28
type input "e"
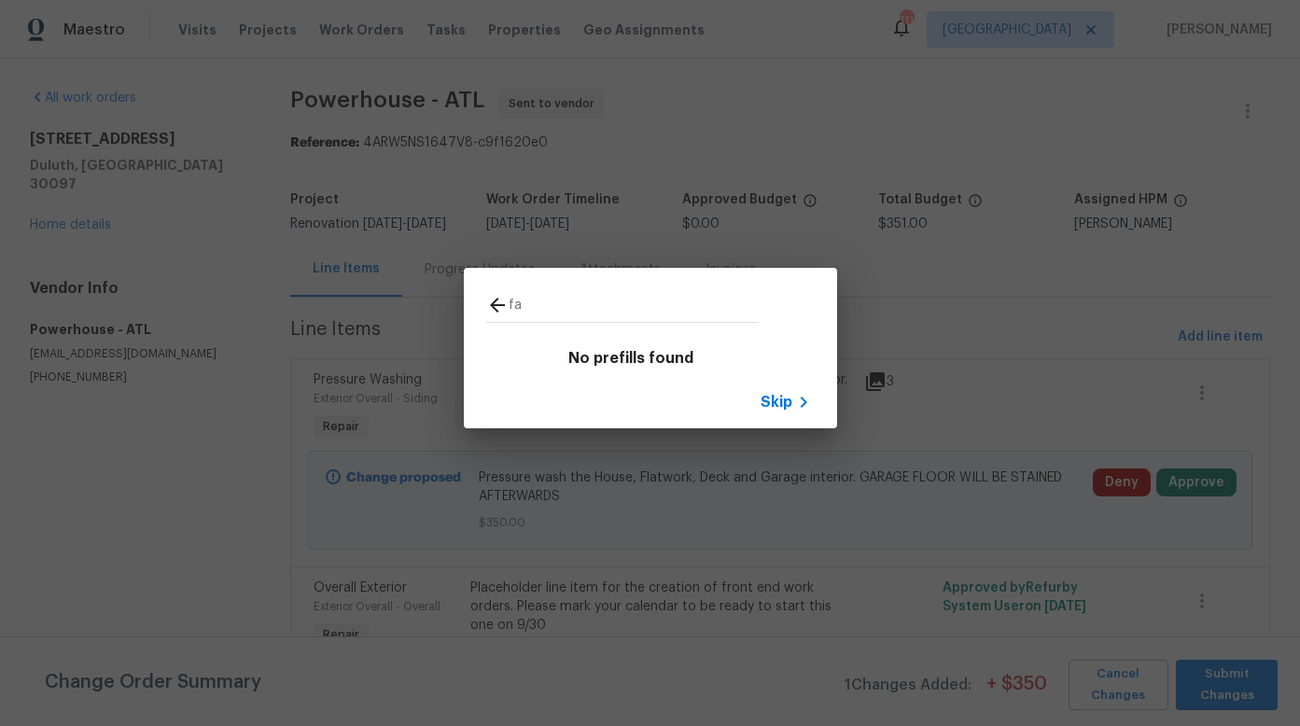
type input "f"
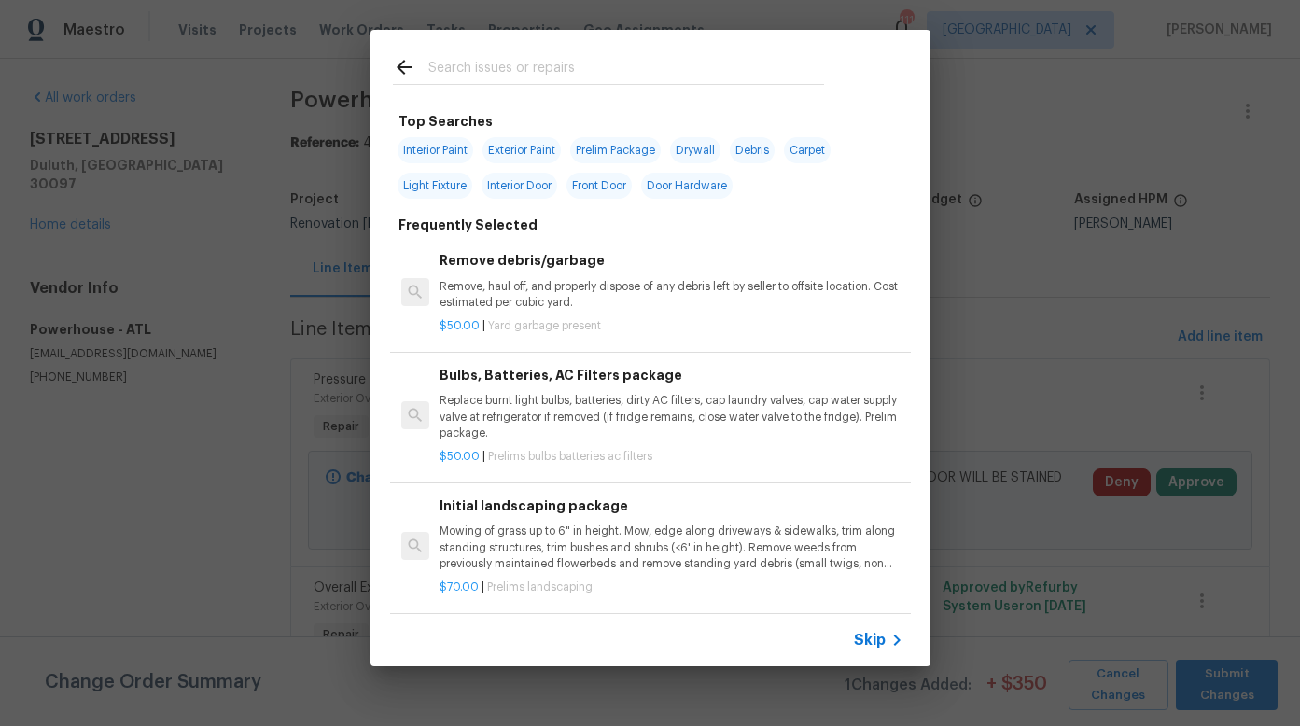
click at [483, 75] on input "text" at bounding box center [626, 70] width 396 height 28
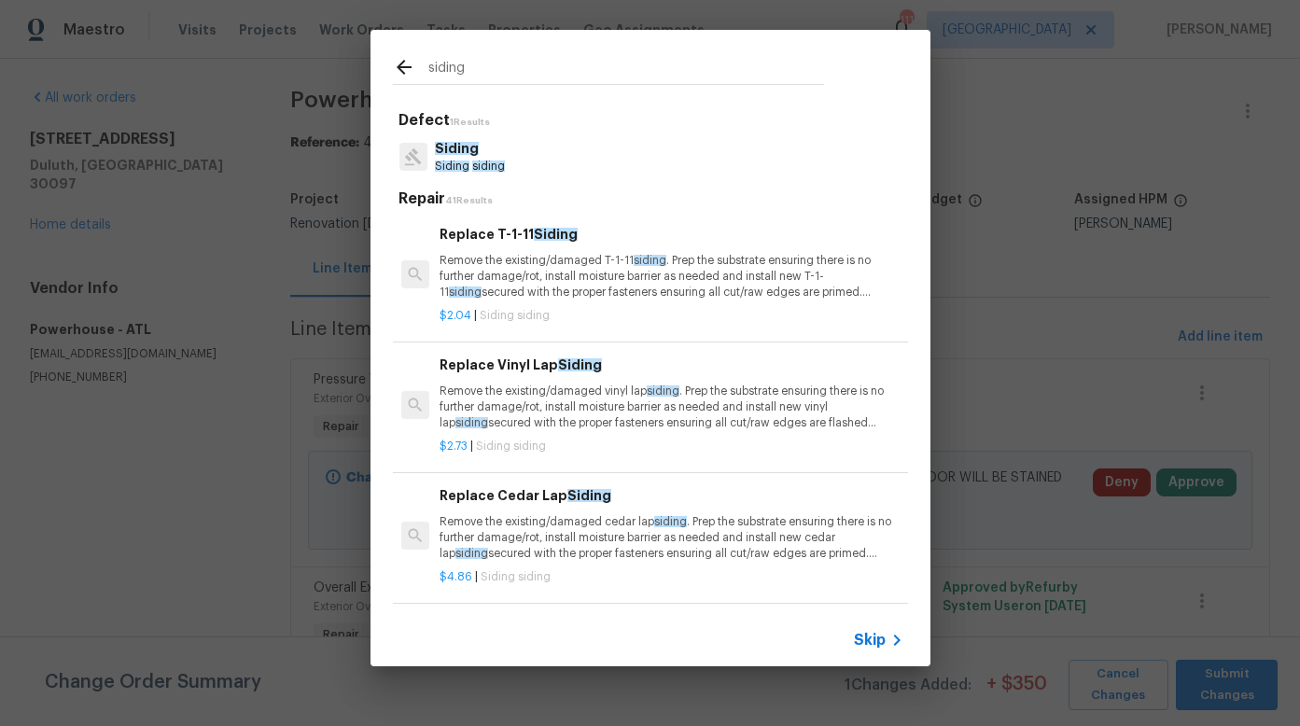
type input "siding"
click at [457, 150] on span "Siding" at bounding box center [457, 148] width 44 height 13
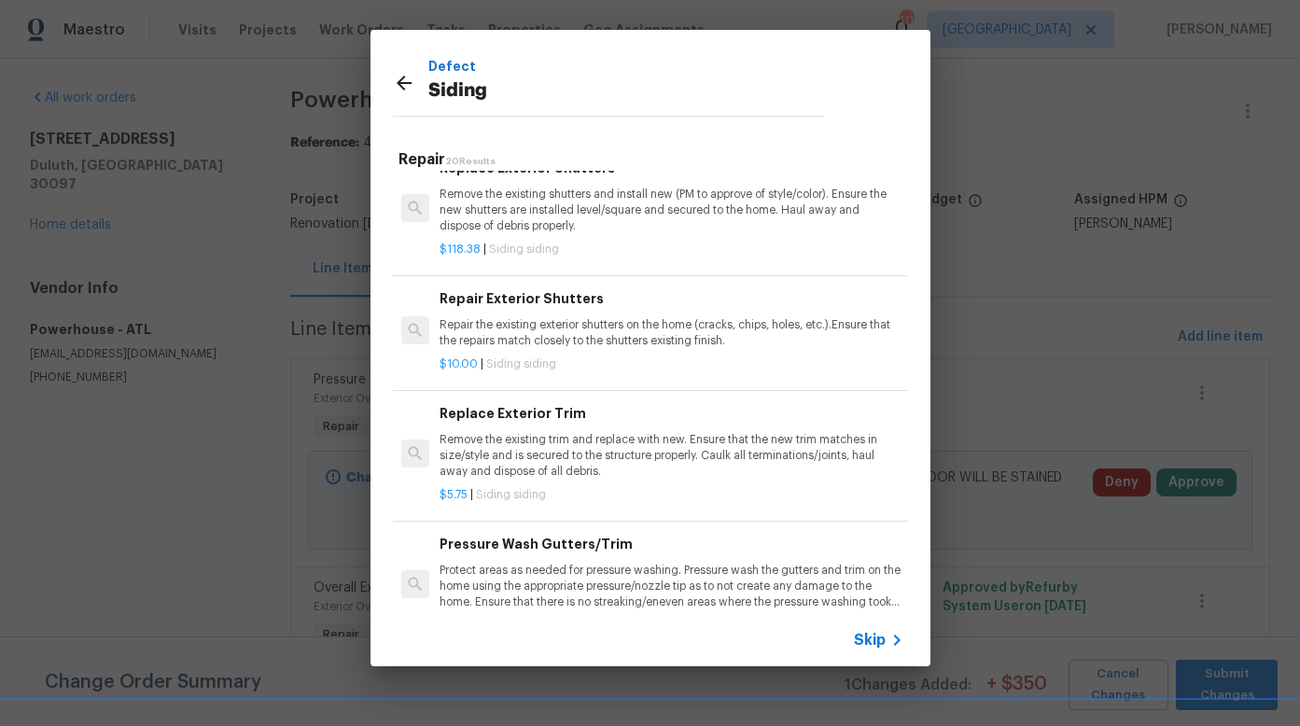
scroll to position [1927, 0]
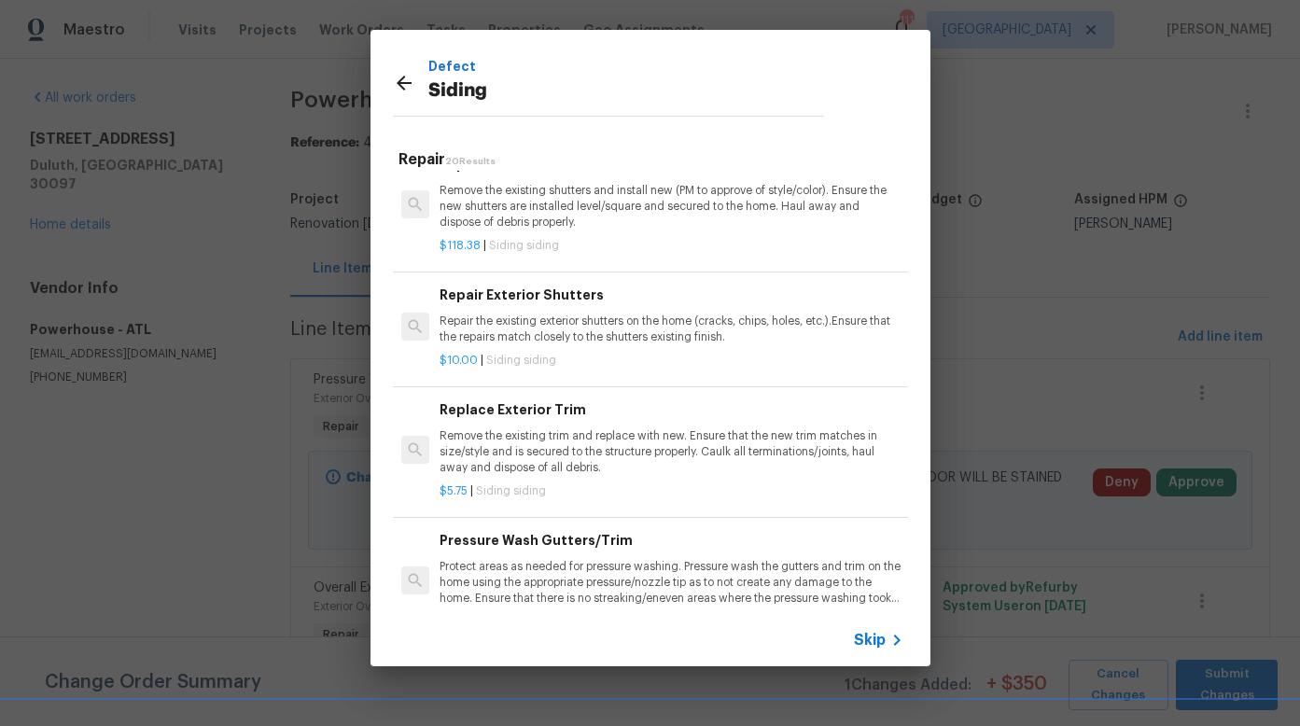
click at [563, 412] on h6 "Replace Exterior Trim" at bounding box center [670, 409] width 463 height 21
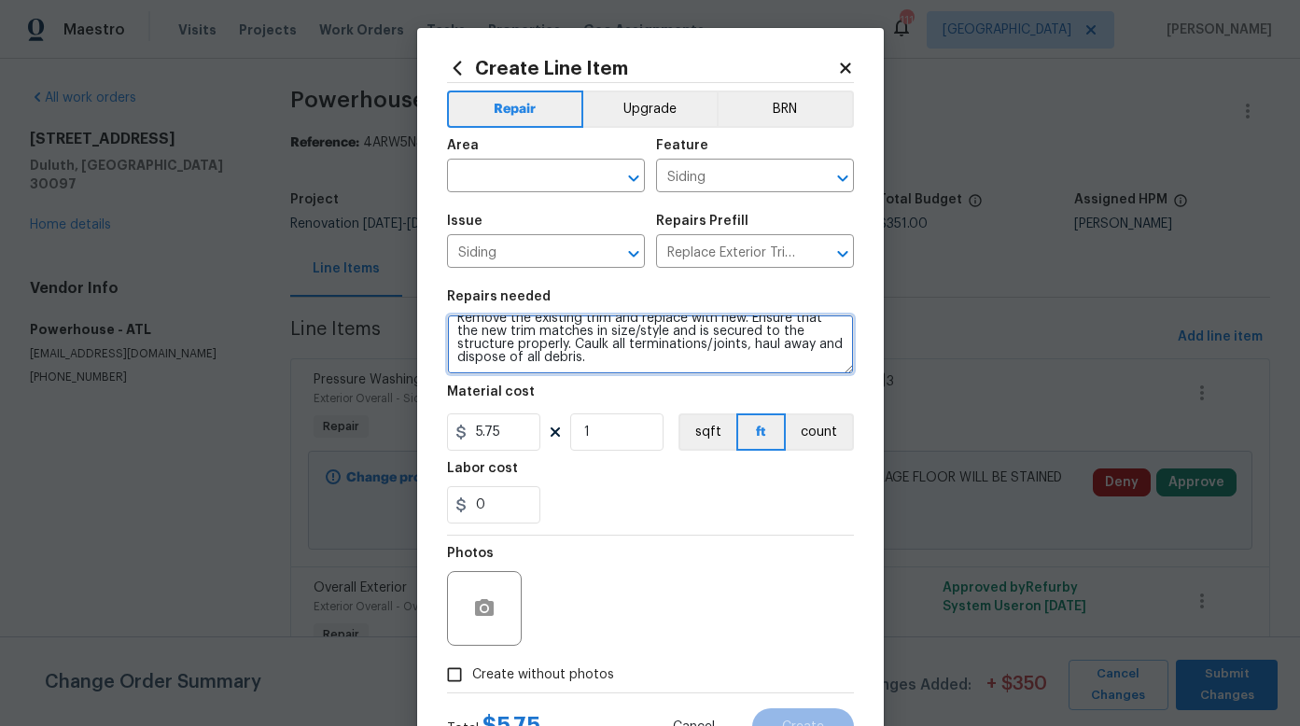
scroll to position [0, 0]
drag, startPoint x: 623, startPoint y: 360, endPoint x: 466, endPoint y: 322, distance: 161.3
click at [466, 322] on textarea "Remove the existing trim and replace with new. Ensure that the new trim matches…" at bounding box center [650, 344] width 407 height 60
paste textarea "place deteriorating siding and trim"
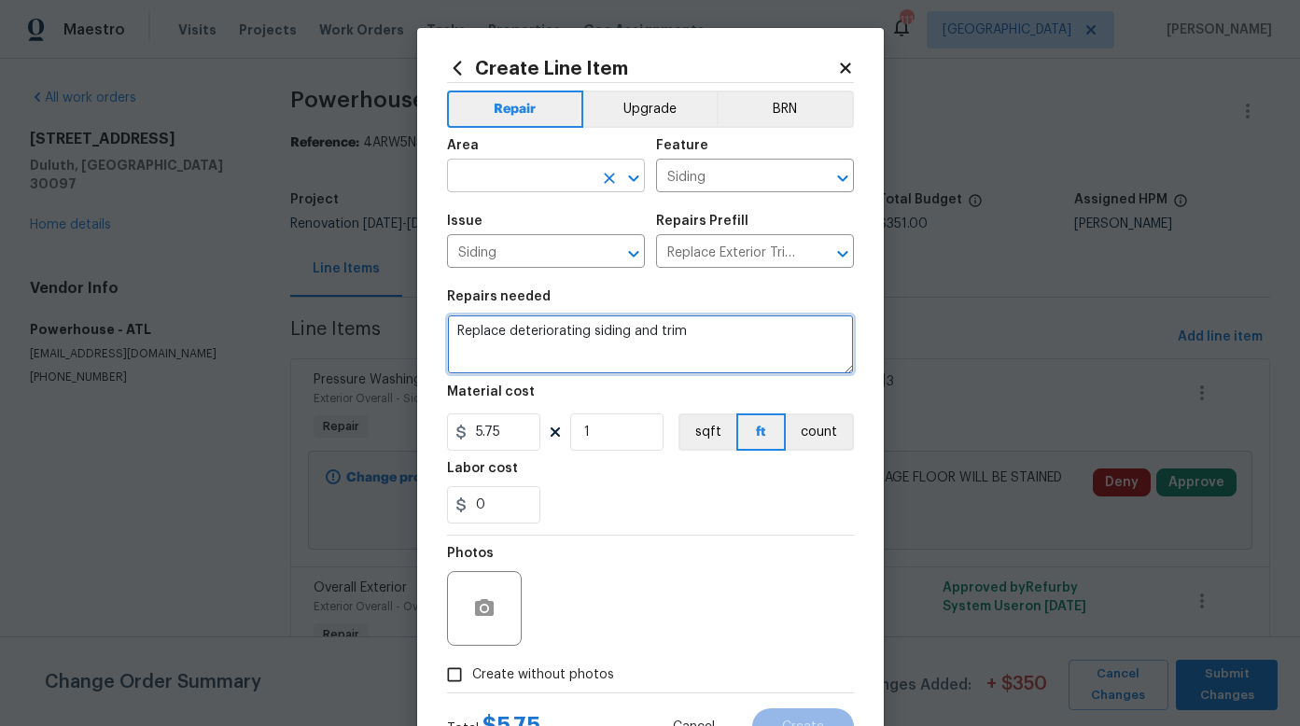
click at [600, 169] on icon "Clear" at bounding box center [609, 178] width 19 height 19
type textarea "Replace deteriorating siding and trim"
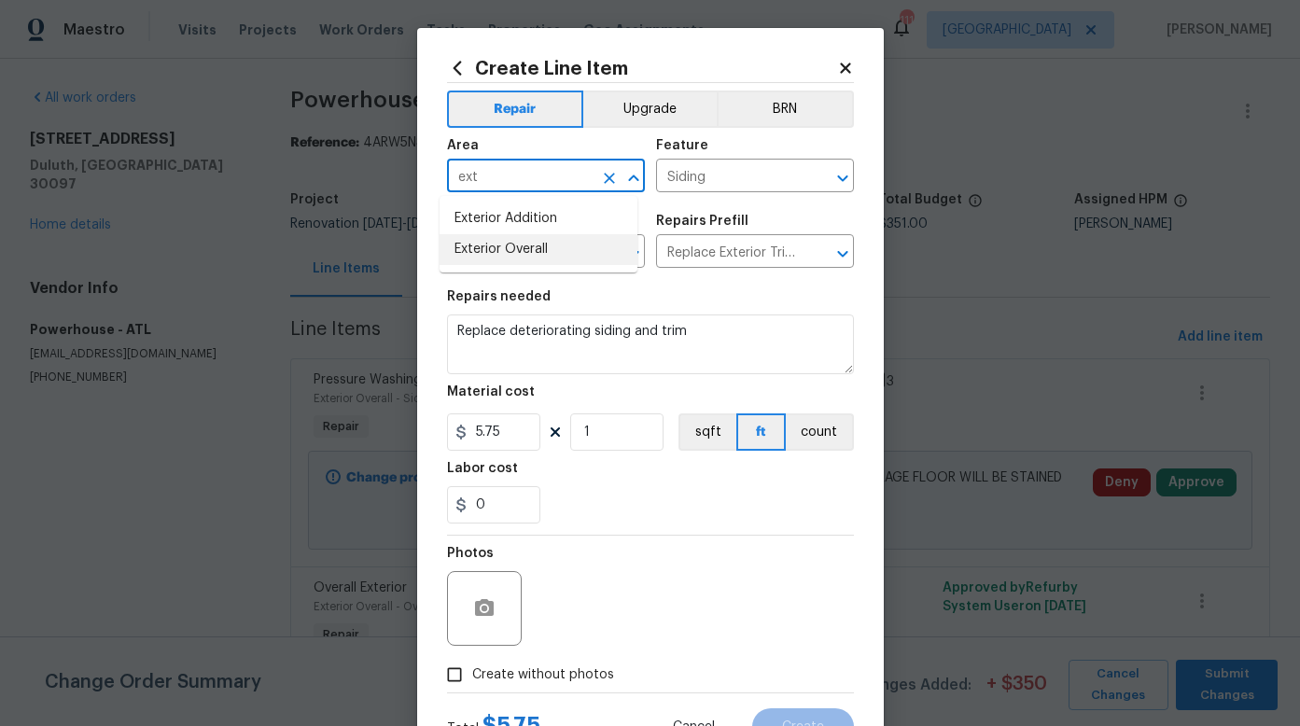
click at [532, 248] on li "Exterior Overall" at bounding box center [538, 249] width 198 height 31
type input "Exterior Overall"
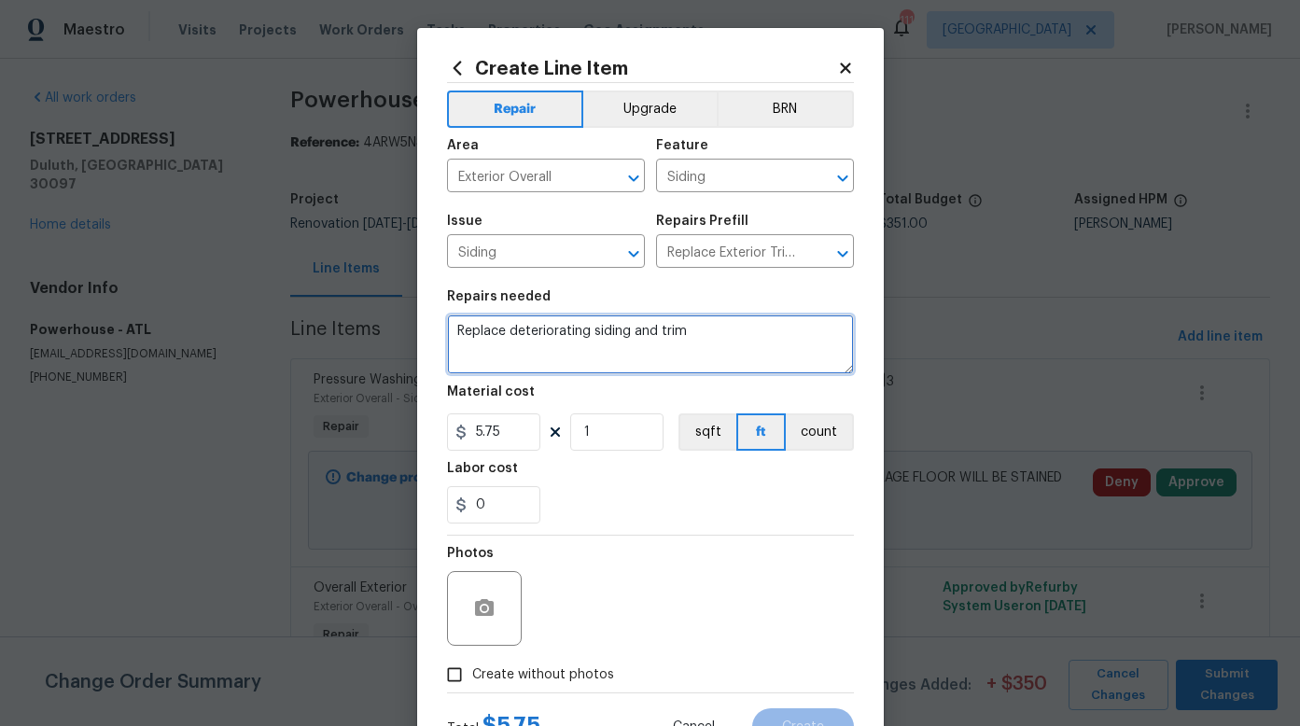
drag, startPoint x: 691, startPoint y: 331, endPoint x: 625, endPoint y: 331, distance: 66.2
click at [627, 331] on textarea "Replace deteriorating siding and trim" at bounding box center [650, 344] width 407 height 60
type textarea "Replace deteriorating siding on the right side of home [PERSON_NAME] bottom row…"
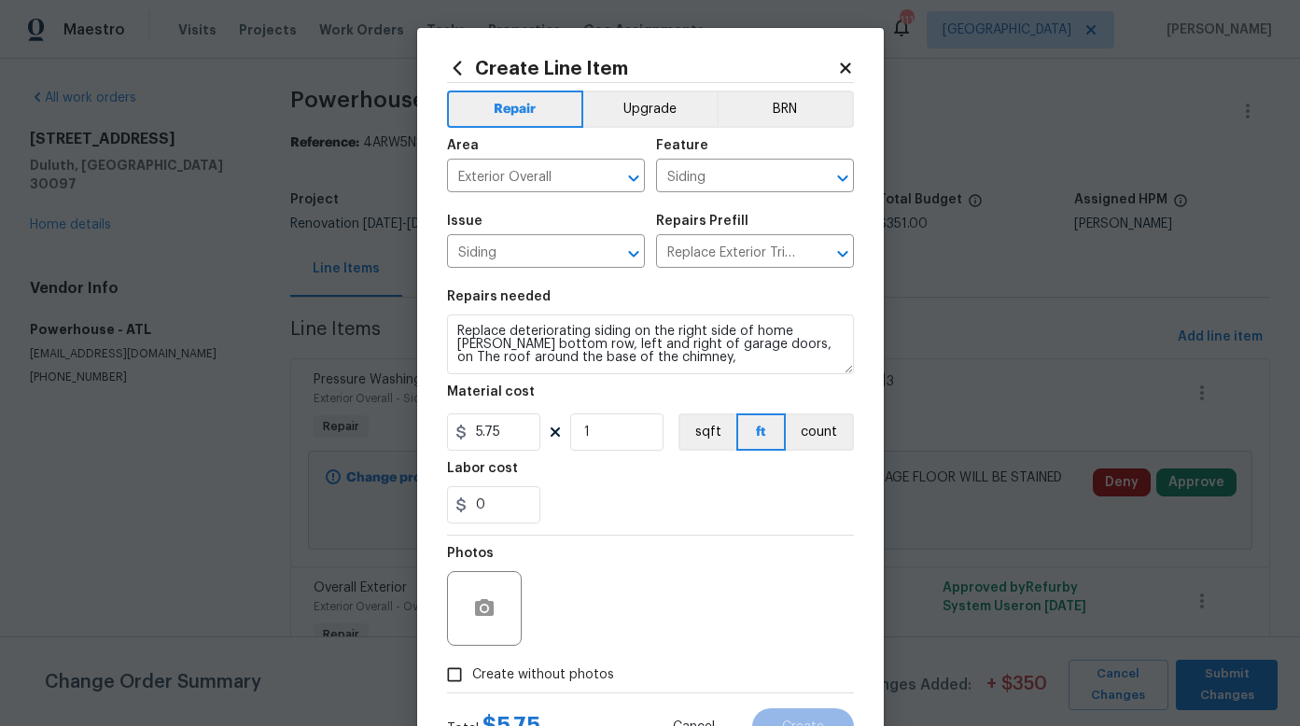
click at [611, 475] on div "Labor cost" at bounding box center [650, 474] width 407 height 24
drag, startPoint x: 596, startPoint y: 433, endPoint x: 563, endPoint y: 428, distance: 33.9
click at [570, 428] on input "1" at bounding box center [616, 431] width 93 height 37
type input "75"
click at [615, 517] on div "0" at bounding box center [650, 504] width 407 height 37
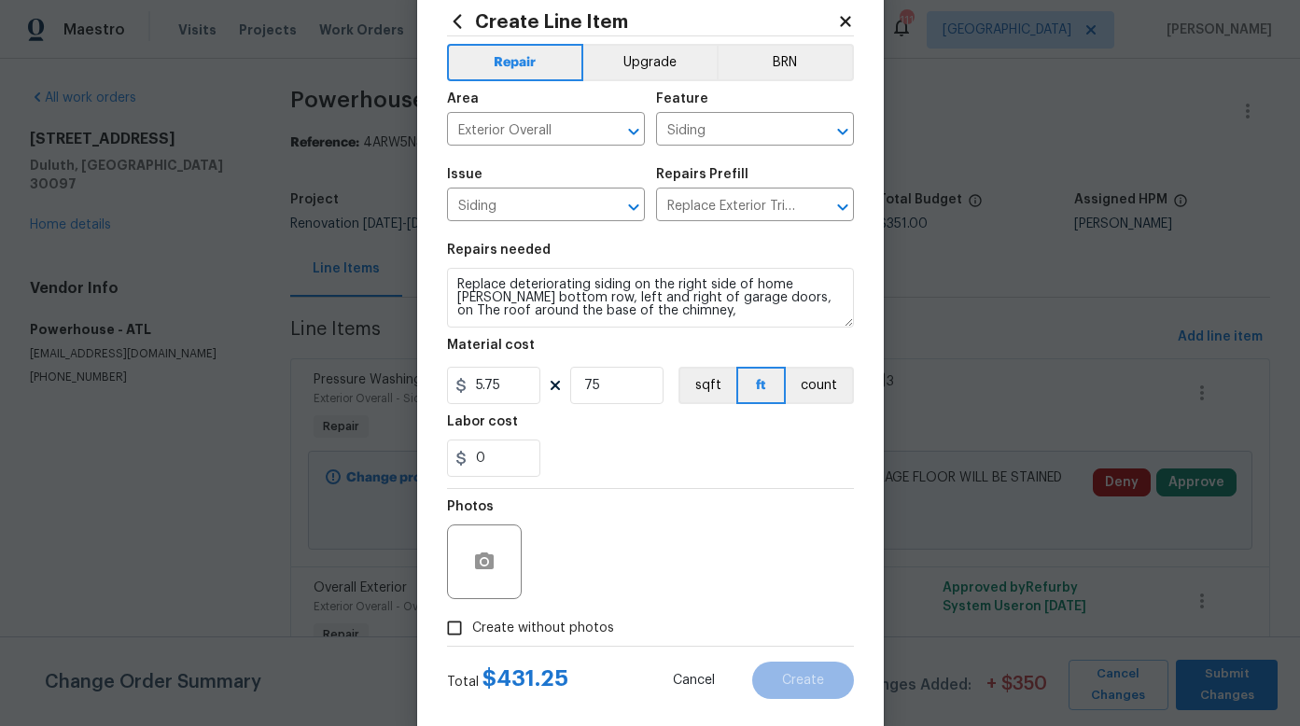
scroll to position [77, 0]
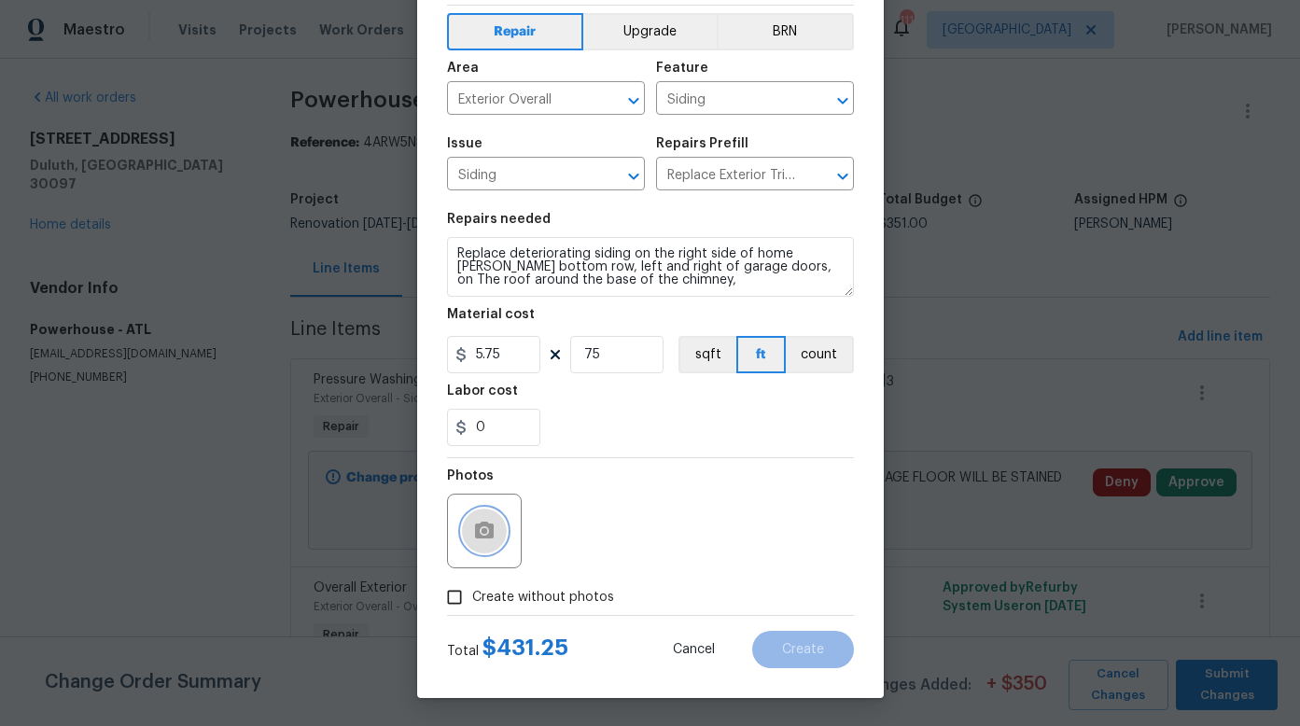
click at [491, 527] on button "button" at bounding box center [484, 530] width 45 height 45
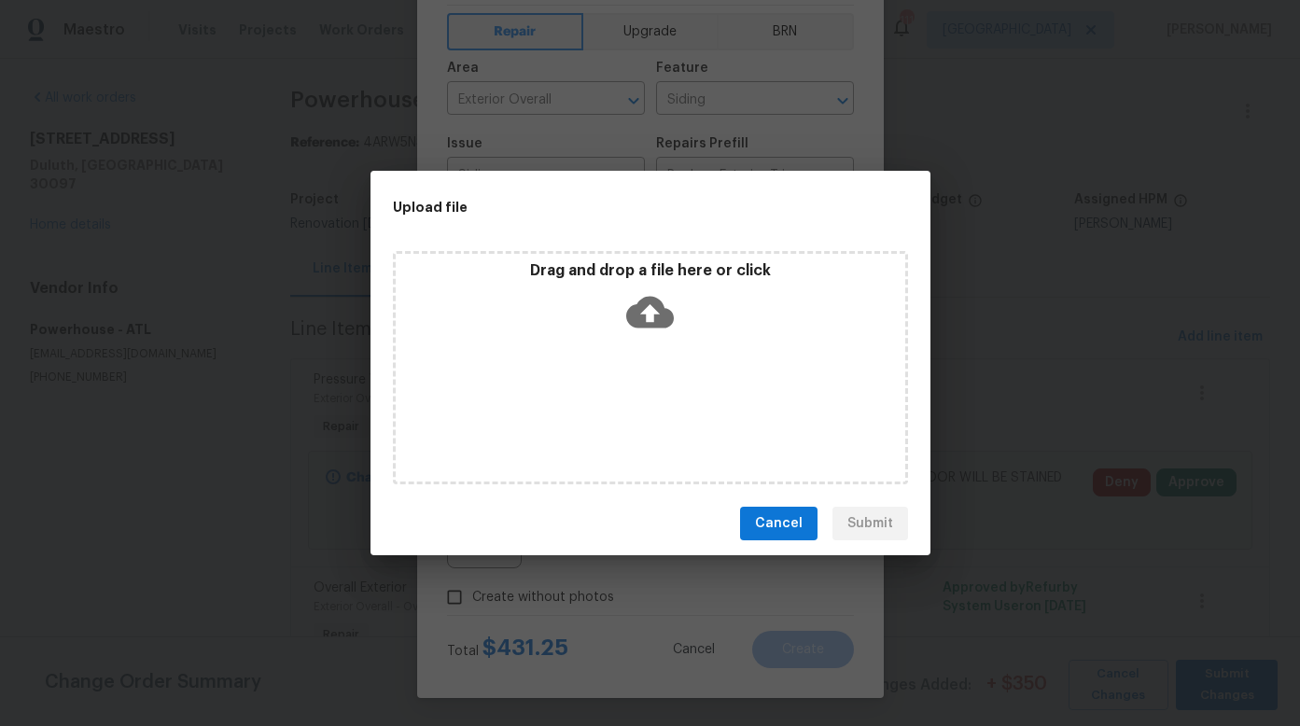
click at [661, 313] on icon at bounding box center [650, 313] width 48 height 32
